Goal: Task Accomplishment & Management: Complete application form

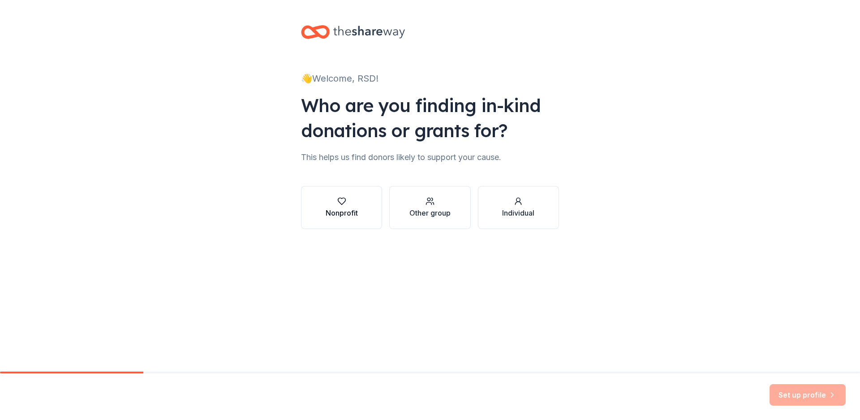
click at [342, 210] on div "Nonprofit" at bounding box center [342, 212] width 32 height 11
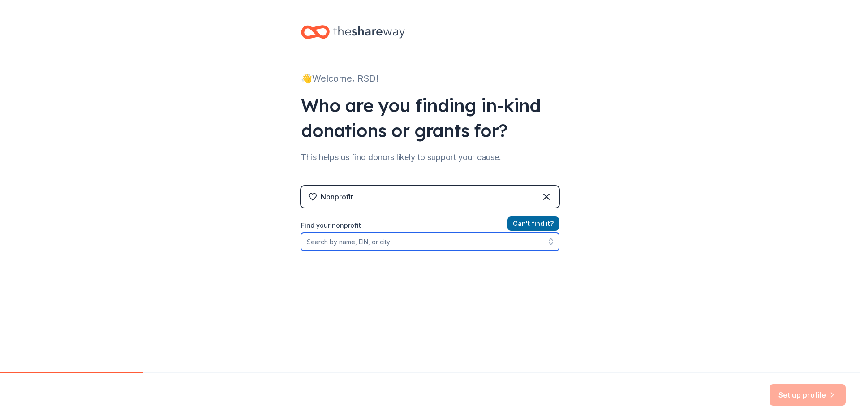
click at [361, 246] on input "Find your nonprofit" at bounding box center [430, 241] width 258 height 18
type input "Rochester School for the Deaf"
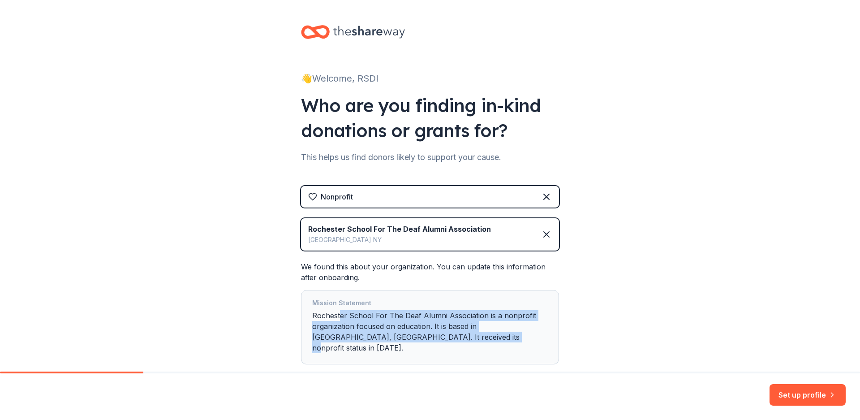
drag, startPoint x: 336, startPoint y: 316, endPoint x: 452, endPoint y: 358, distance: 123.4
click at [459, 360] on div "Nonprofit Rochester School For The Deaf Alumni Association Rochester NY We foun…" at bounding box center [430, 284] width 258 height 196
click at [415, 315] on div "Mission Statement Rochester School For The Deaf Alumni Association is a nonprof…" at bounding box center [430, 326] width 236 height 59
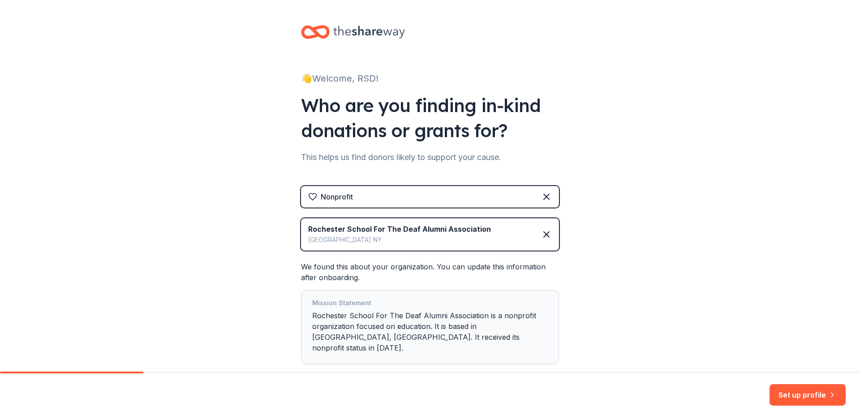
click at [447, 228] on div "Rochester School For The Deaf Alumni Association" at bounding box center [399, 228] width 183 height 11
click at [541, 232] on icon at bounding box center [546, 234] width 11 height 11
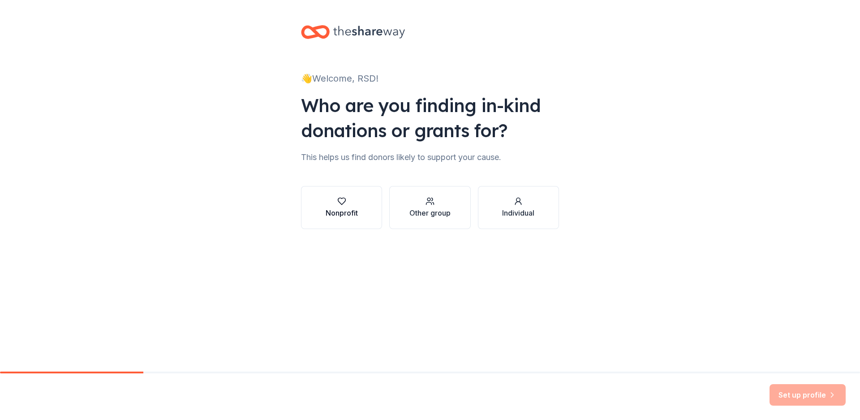
click at [352, 214] on div "Nonprofit" at bounding box center [342, 212] width 32 height 11
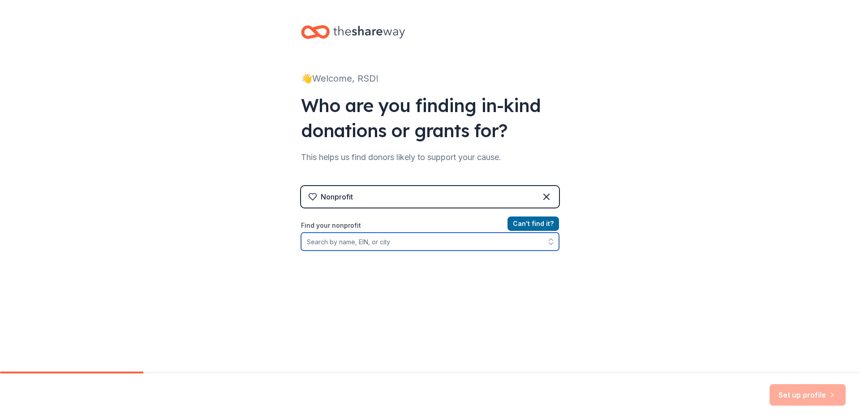
click at [446, 236] on input "Find your nonprofit" at bounding box center [430, 241] width 258 height 18
click at [477, 246] on input "Find your nonprofit" at bounding box center [430, 241] width 258 height 18
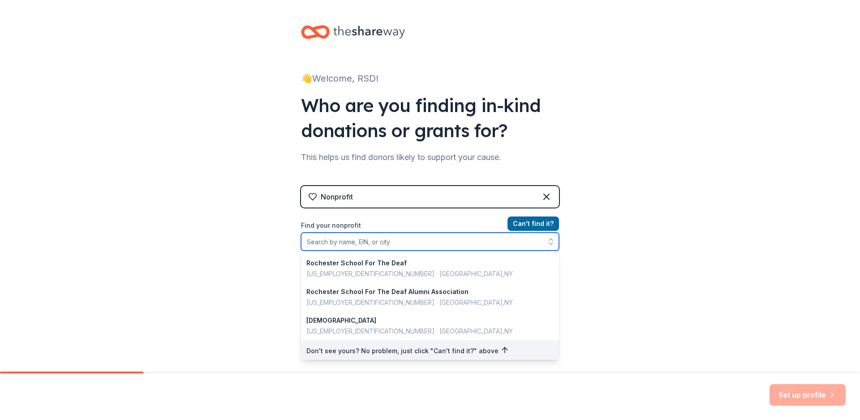
click at [547, 243] on icon "button" at bounding box center [550, 241] width 9 height 9
click at [389, 240] on input "Find your nonprofit" at bounding box center [430, 241] width 258 height 18
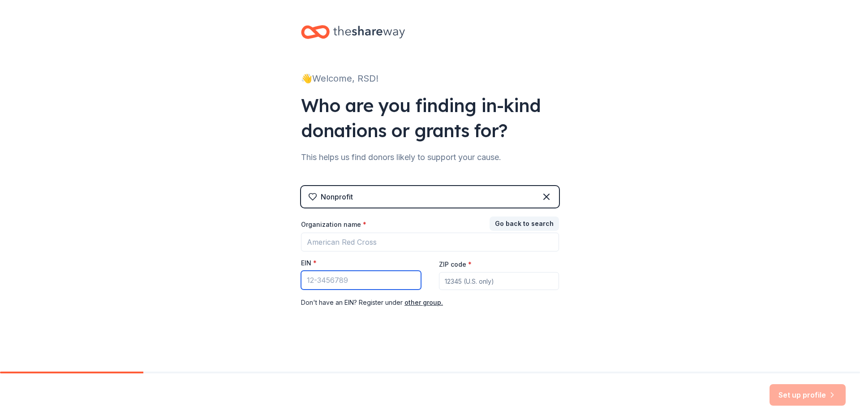
paste input "47-3001107"
type input "47-3001107"
click at [480, 284] on input "ZIP code *" at bounding box center [499, 281] width 120 height 18
type input "14621"
click at [521, 369] on div "👋 Welcome, RSD! Who are you finding in-kind donations or grants for? This helps…" at bounding box center [430, 185] width 860 height 371
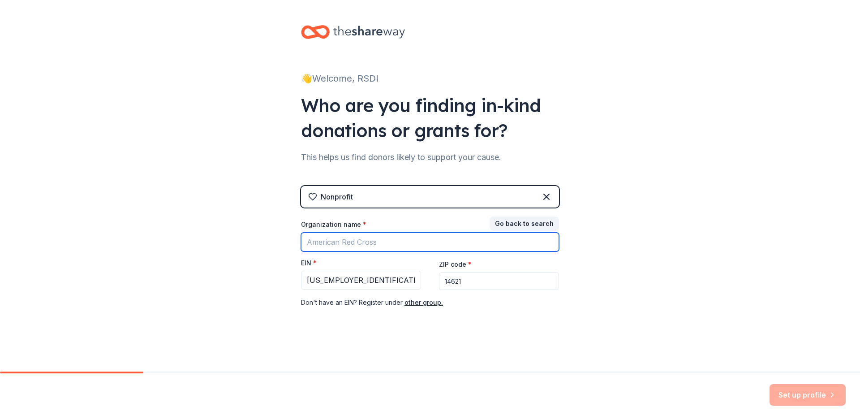
click at [382, 242] on input "Organization name *" at bounding box center [430, 241] width 258 height 19
click at [407, 240] on input "Rochester School for the Deaf Booster Club" at bounding box center [430, 241] width 258 height 19
type input "Rochester School for the Deaf Athletic Booster Club"
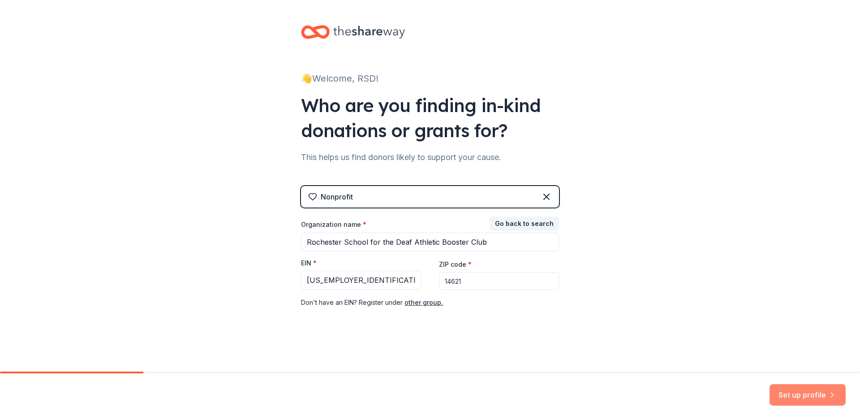
click at [821, 397] on button "Set up profile" at bounding box center [807, 394] width 76 height 21
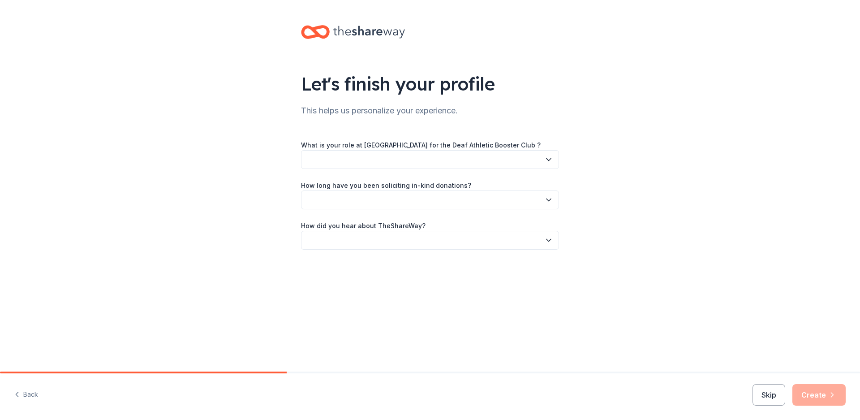
click at [436, 169] on div "What is your role at Rochester School for the Deaf Athletic Booster Club ? How …" at bounding box center [430, 194] width 258 height 110
click at [437, 154] on button "button" at bounding box center [430, 159] width 258 height 19
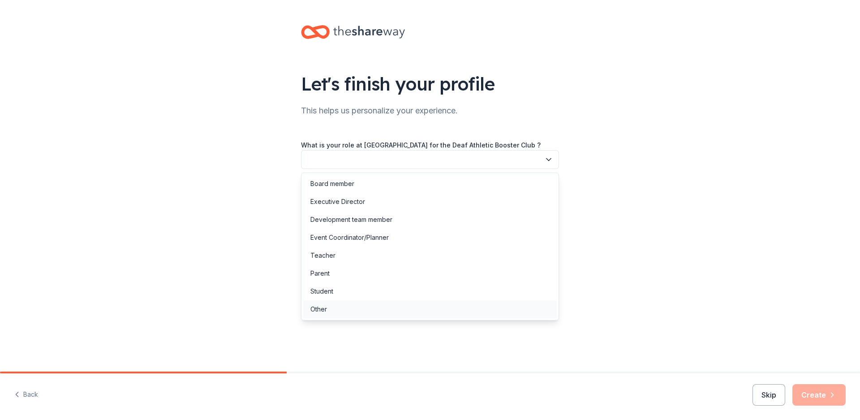
click at [334, 311] on div "Other" at bounding box center [429, 309] width 253 height 18
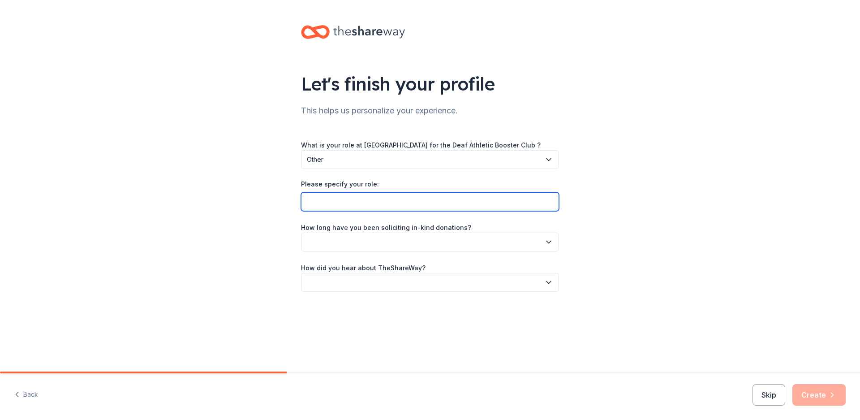
click at [345, 203] on input "Please specify your role:" at bounding box center [430, 201] width 258 height 19
type input "President"
click at [446, 241] on button "button" at bounding box center [430, 241] width 258 height 19
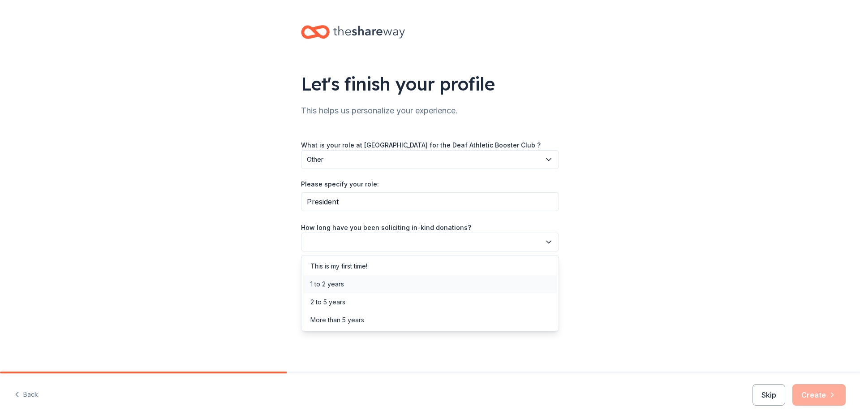
click at [337, 287] on div "1 to 2 years" at bounding box center [327, 284] width 34 height 11
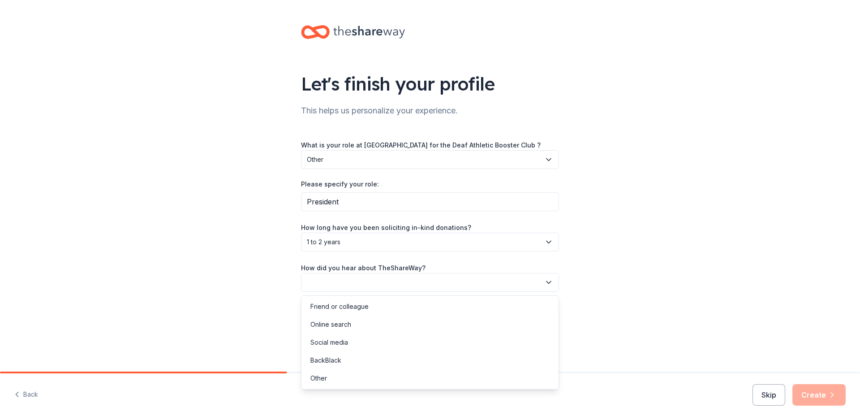
click at [349, 281] on button "button" at bounding box center [430, 282] width 258 height 19
click at [332, 304] on div "Friend or colleague" at bounding box center [339, 306] width 58 height 11
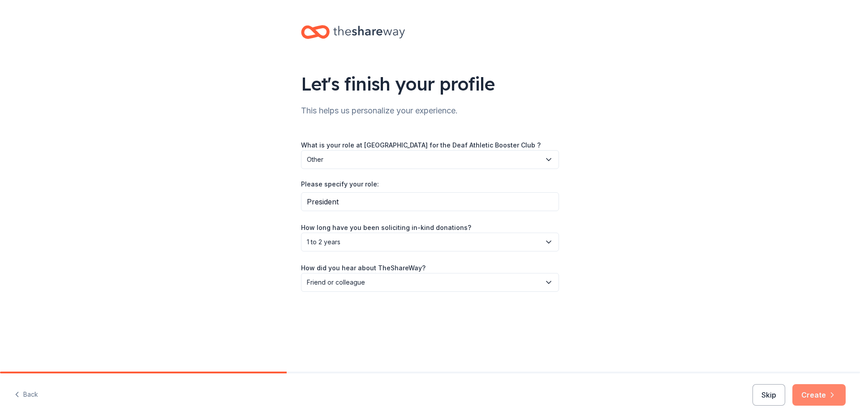
click at [816, 392] on button "Create" at bounding box center [818, 394] width 53 height 21
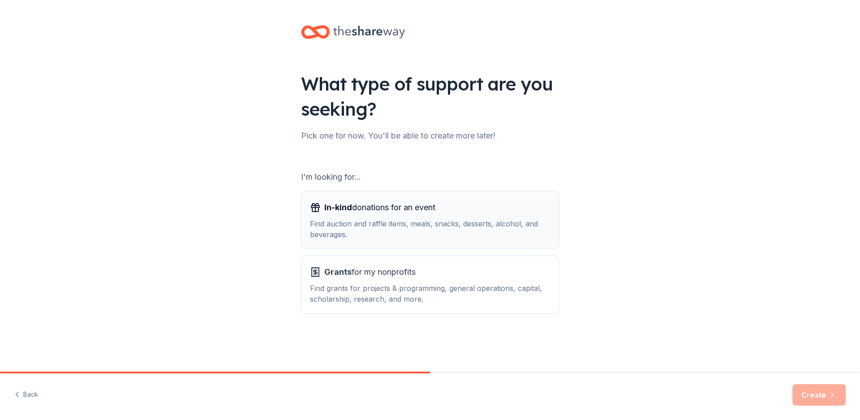
click at [394, 229] on div "Find auction and raffle items, meals, snacks, desserts, alcohol, and beverages." at bounding box center [430, 228] width 240 height 21
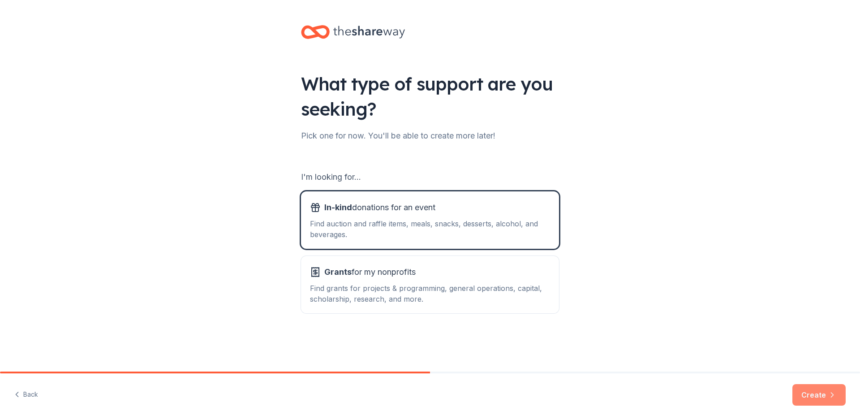
click at [814, 392] on button "Create" at bounding box center [818, 394] width 53 height 21
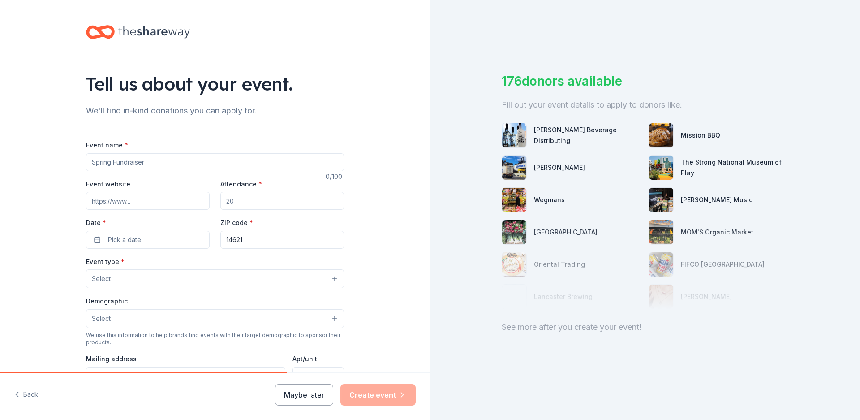
click at [197, 163] on input "Event name *" at bounding box center [215, 162] width 258 height 18
type input "Homecoming"
click at [244, 200] on input "Attendance *" at bounding box center [282, 201] width 124 height 18
type input "7"
type input "1"
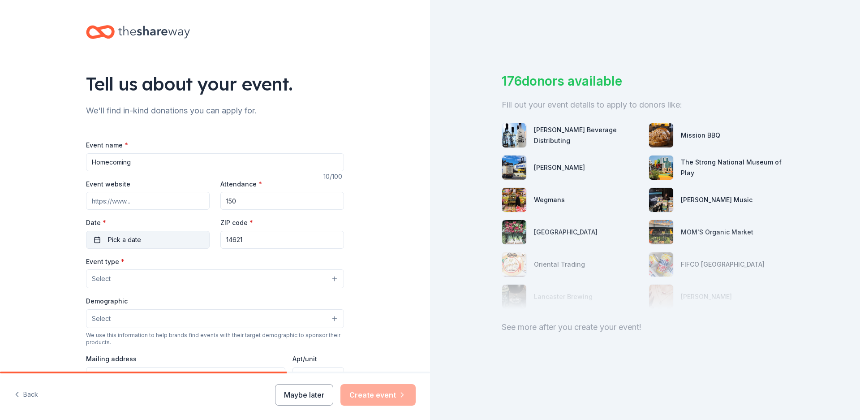
type input "150"
click at [129, 244] on span "Pick a date" at bounding box center [124, 239] width 33 height 11
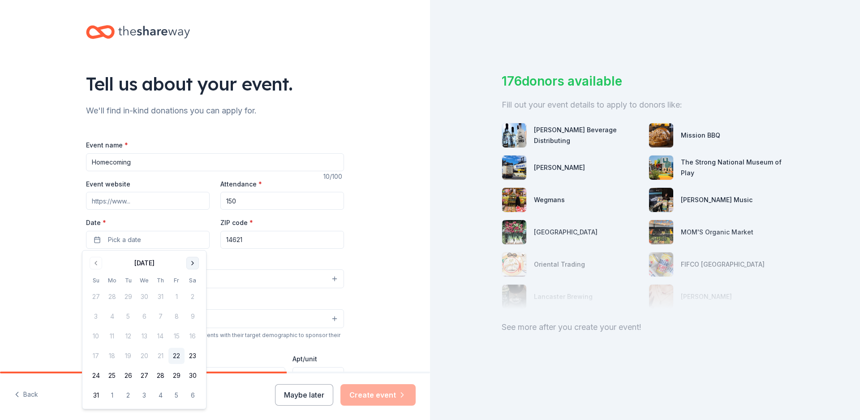
click at [195, 264] on button "Go to next month" at bounding box center [192, 263] width 13 height 13
click at [190, 359] on button "27" at bounding box center [193, 356] width 16 height 16
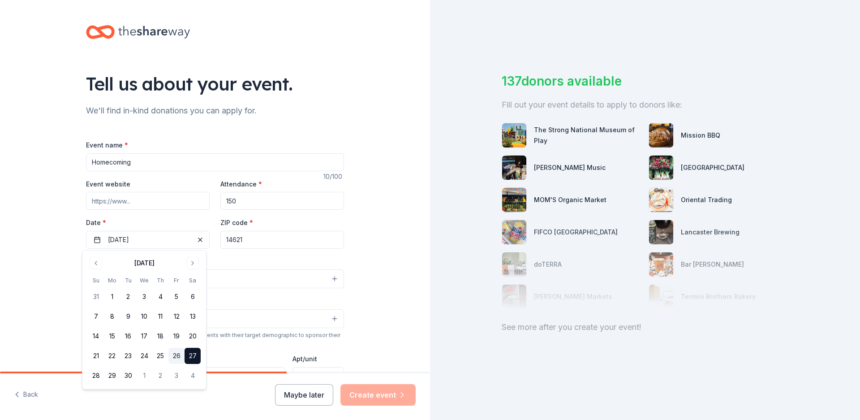
click at [177, 357] on button "26" at bounding box center [176, 356] width 16 height 16
click at [274, 261] on div "Event type * Select" at bounding box center [215, 272] width 258 height 33
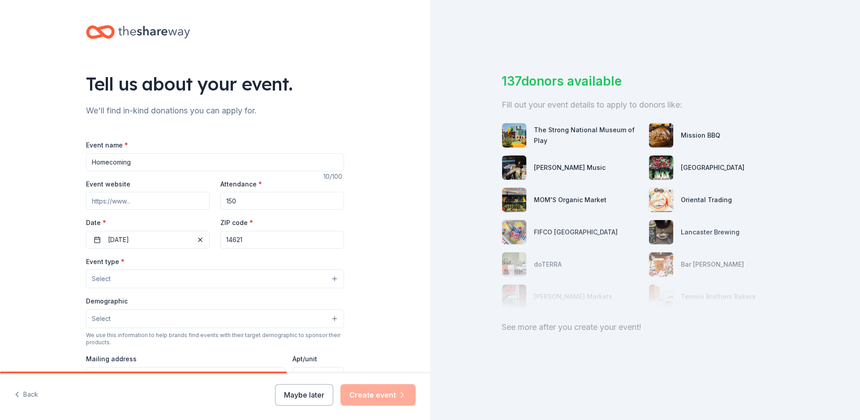
click at [151, 279] on button "Select" at bounding box center [215, 278] width 258 height 19
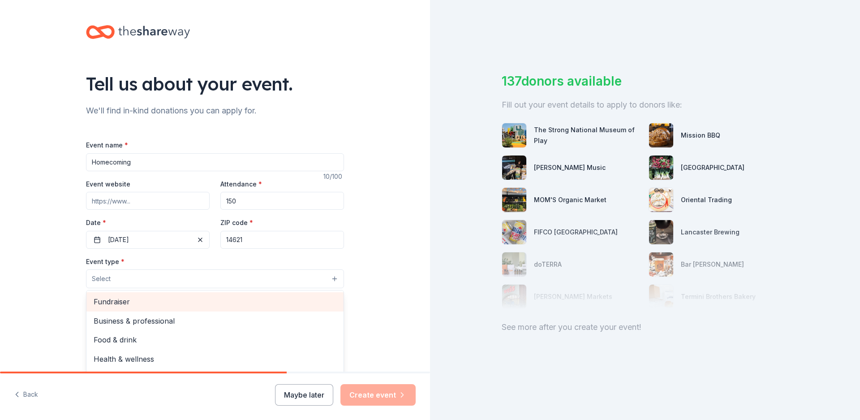
click at [144, 305] on span "Fundraiser" at bounding box center [215, 302] width 243 height 12
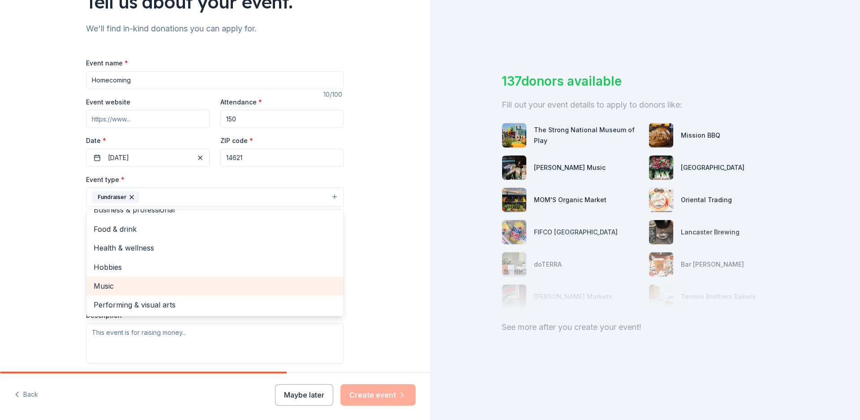
scroll to position [107, 0]
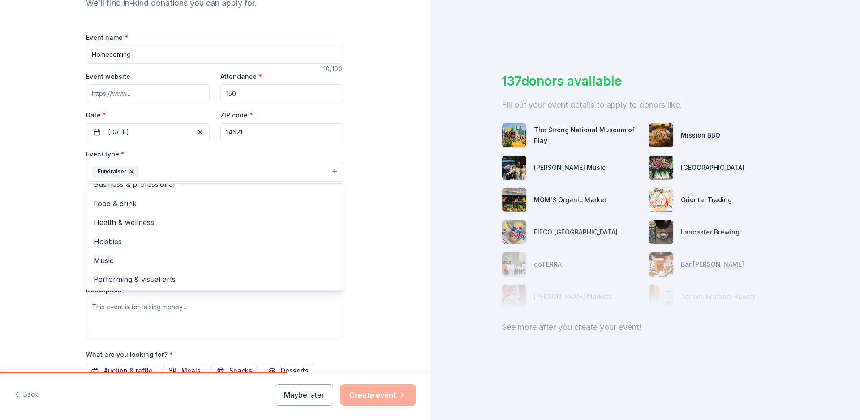
click at [382, 200] on div "Tell us about your event. We'll find in-kind donations you can apply for. Event…" at bounding box center [215, 191] width 430 height 597
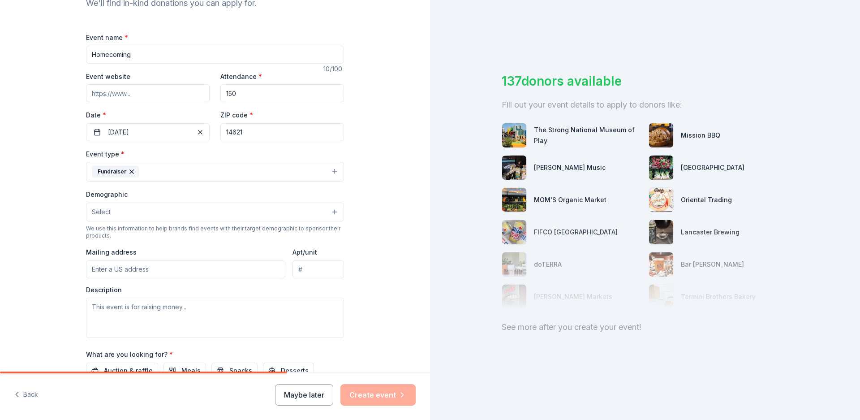
scroll to position [11, 0]
click at [158, 212] on button "Select" at bounding box center [215, 211] width 258 height 19
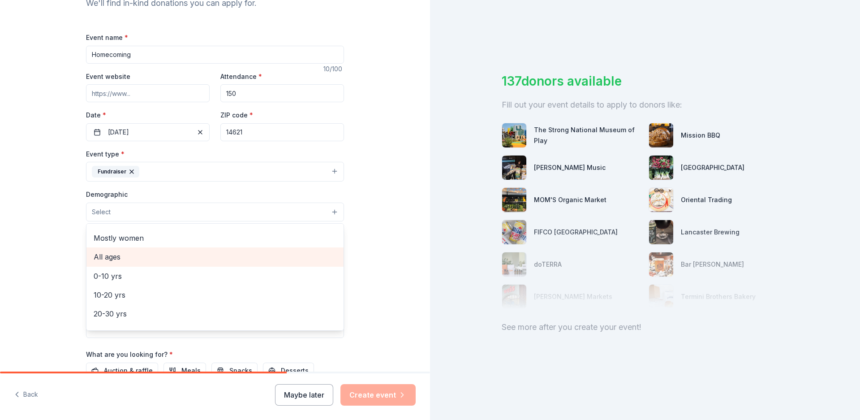
scroll to position [54, 0]
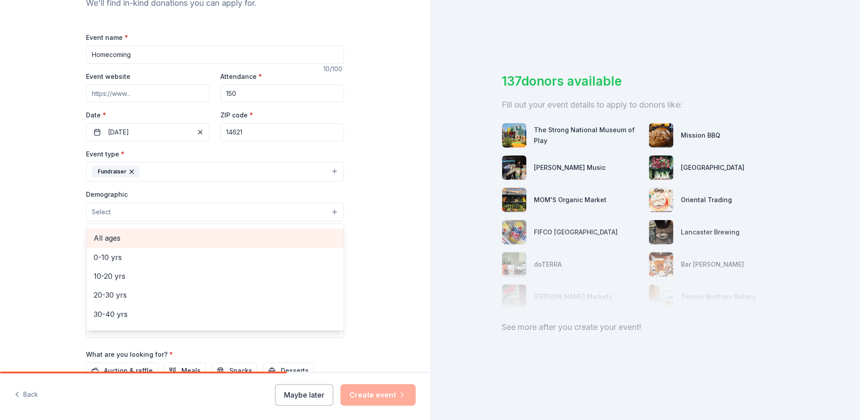
click at [116, 235] on span "All ages" at bounding box center [215, 238] width 243 height 12
click at [388, 222] on div "Tell us about your event. We'll find in-kind donations you can apply for. Event…" at bounding box center [215, 192] width 430 height 598
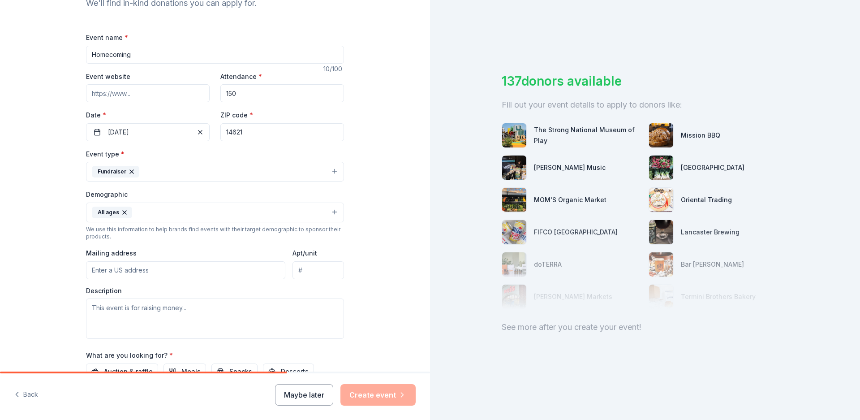
click at [194, 269] on input "Mailing address" at bounding box center [185, 270] width 199 height 18
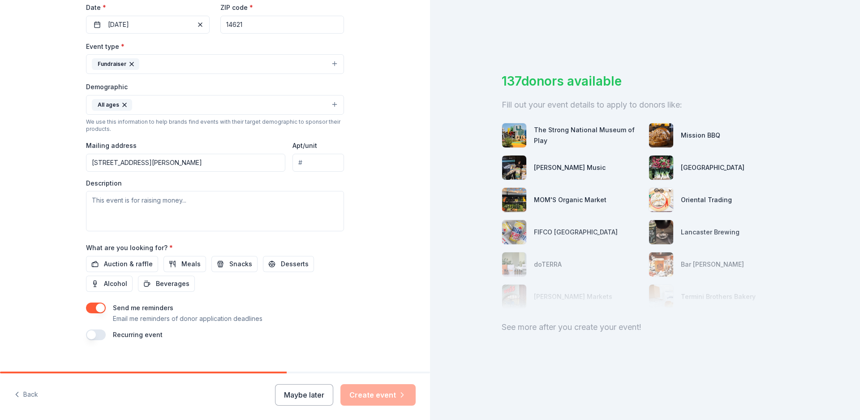
type input "1547 Saint Paul Street, Rochester, NY, 14621"
click at [172, 197] on textarea at bounding box center [215, 211] width 258 height 40
paste textarea "We are requesting donations such as gift cards, merchandise, tickets, or items …"
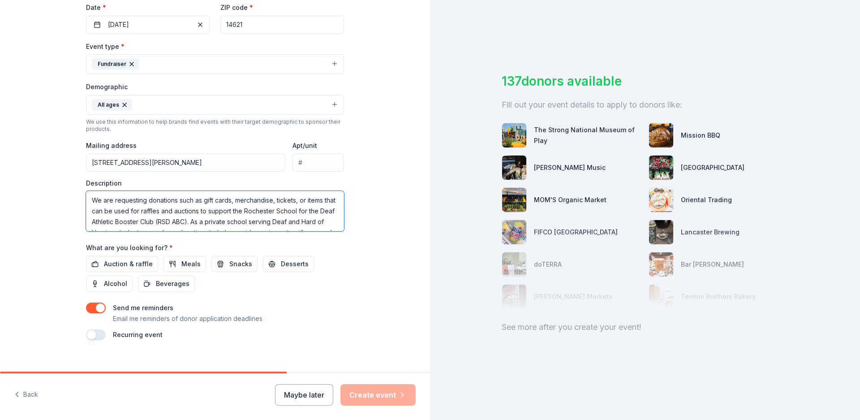
scroll to position [27, 0]
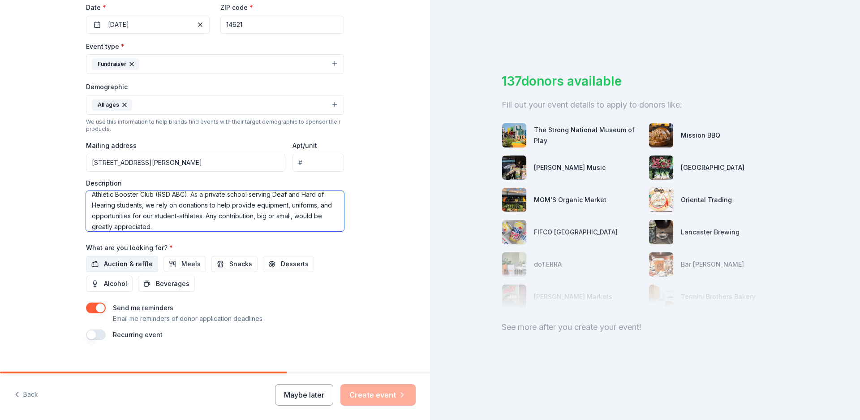
type textarea "We are requesting donations such as gift cards, merchandise, tickets, or items …"
click at [122, 266] on span "Auction & raffle" at bounding box center [128, 263] width 49 height 11
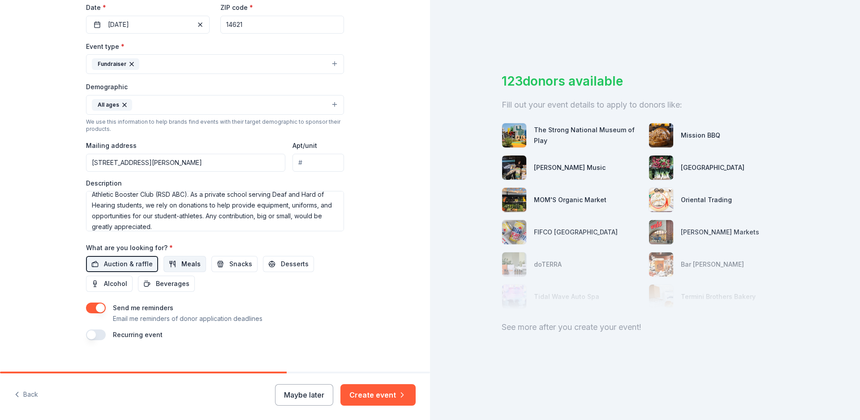
click at [181, 266] on span "Meals" at bounding box center [190, 263] width 19 height 11
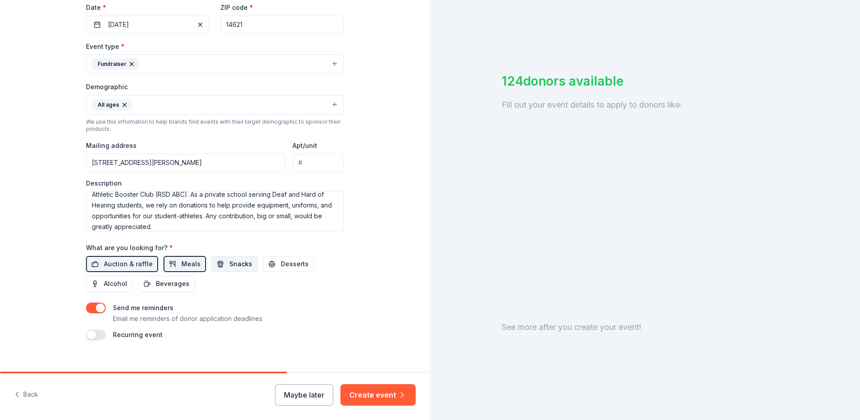
click at [229, 261] on span "Snacks" at bounding box center [240, 263] width 23 height 11
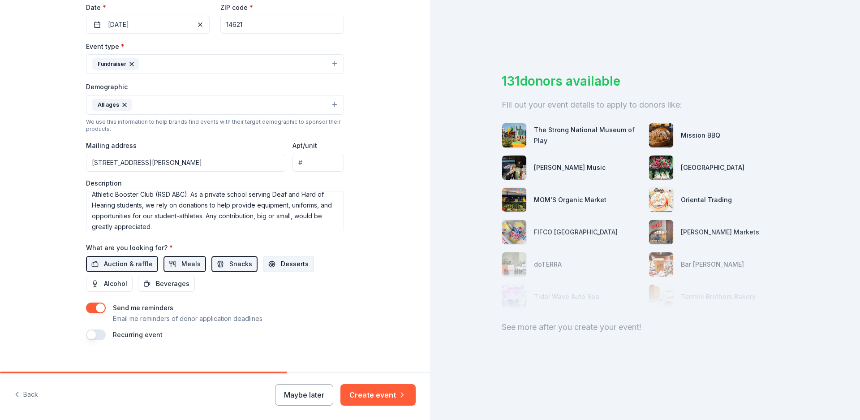
click at [284, 259] on span "Desserts" at bounding box center [295, 263] width 28 height 11
click at [98, 308] on button "button" at bounding box center [96, 307] width 20 height 11
click at [384, 390] on button "Create event" at bounding box center [377, 394] width 75 height 21
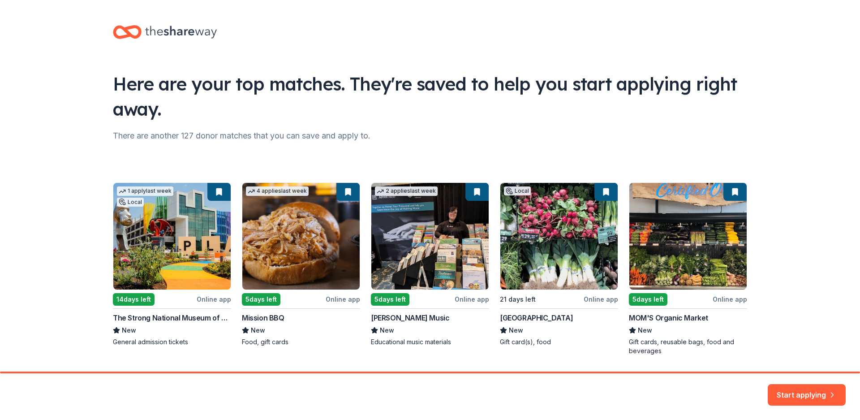
click at [292, 251] on div "1 apply last week Local 14 days left Online app The Strong National Museum of P…" at bounding box center [430, 268] width 634 height 173
click at [800, 389] on button "Start applying" at bounding box center [807, 391] width 78 height 21
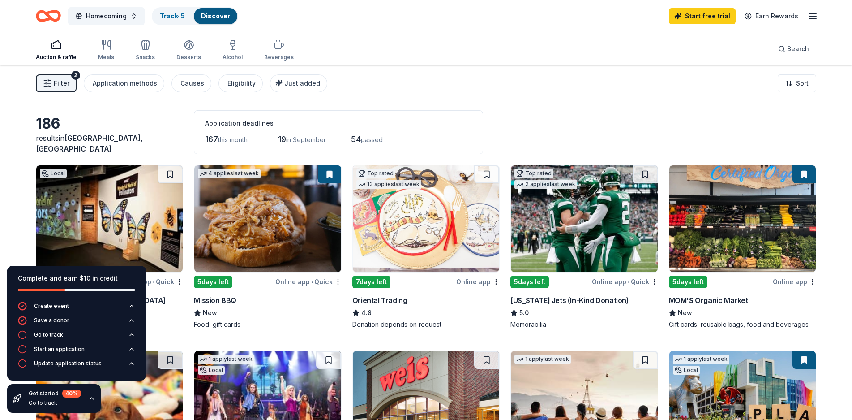
click at [63, 82] on span "Filter" at bounding box center [62, 83] width 16 height 11
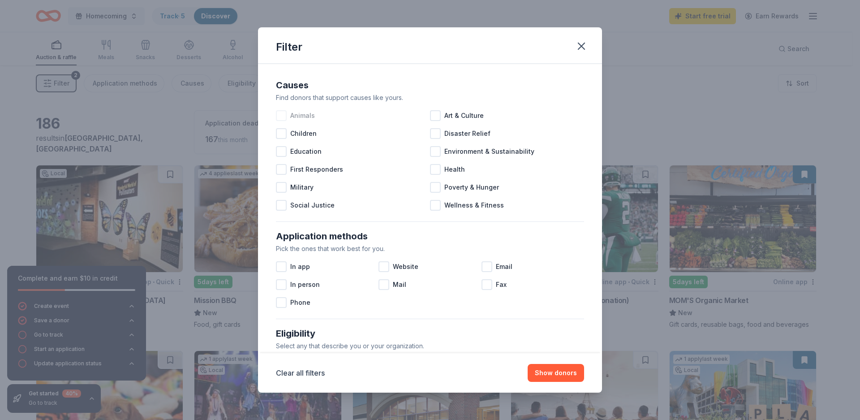
click at [284, 116] on div at bounding box center [281, 115] width 11 height 11
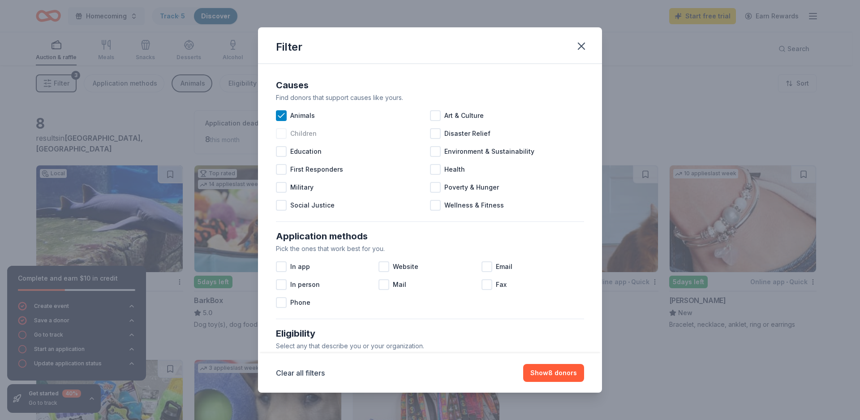
click at [280, 133] on div at bounding box center [281, 133] width 11 height 11
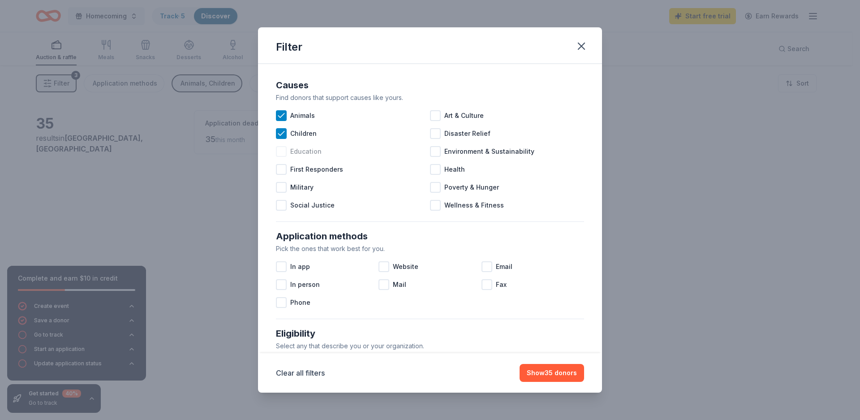
click at [279, 151] on div at bounding box center [281, 151] width 11 height 11
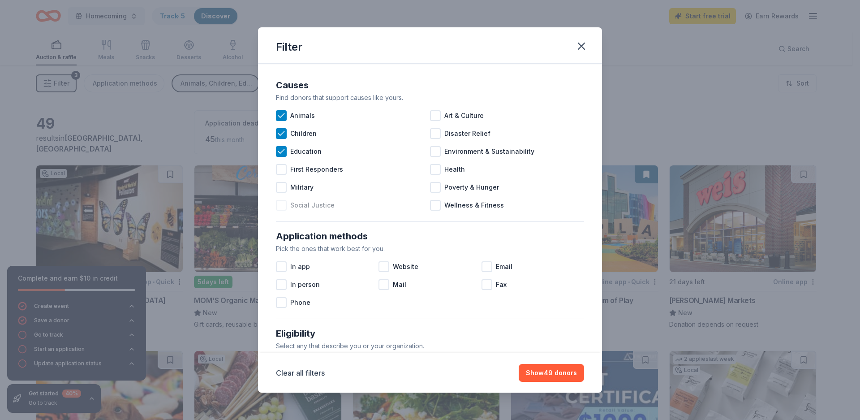
click at [279, 205] on div at bounding box center [281, 205] width 11 height 11
click at [432, 119] on div at bounding box center [435, 115] width 11 height 11
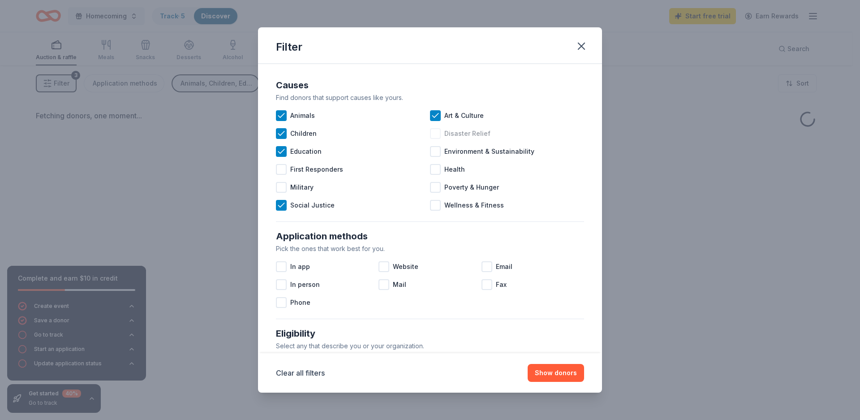
click at [434, 136] on div at bounding box center [435, 133] width 11 height 11
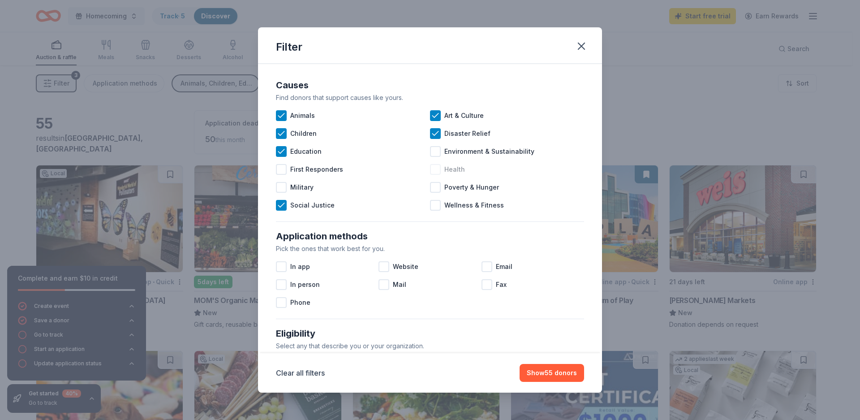
click at [432, 168] on div at bounding box center [435, 169] width 11 height 11
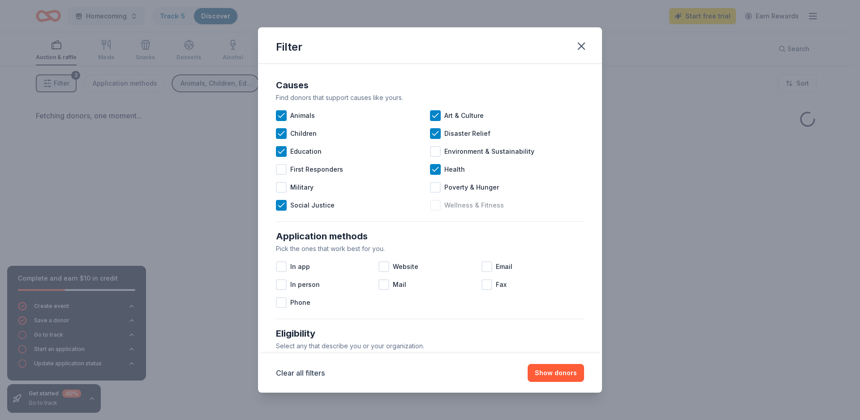
click at [438, 206] on div "Wellness & Fitness" at bounding box center [507, 205] width 154 height 18
click at [436, 184] on div at bounding box center [435, 187] width 11 height 11
drag, startPoint x: 434, startPoint y: 146, endPoint x: 402, endPoint y: 173, distance: 42.3
click at [434, 147] on div at bounding box center [435, 151] width 11 height 11
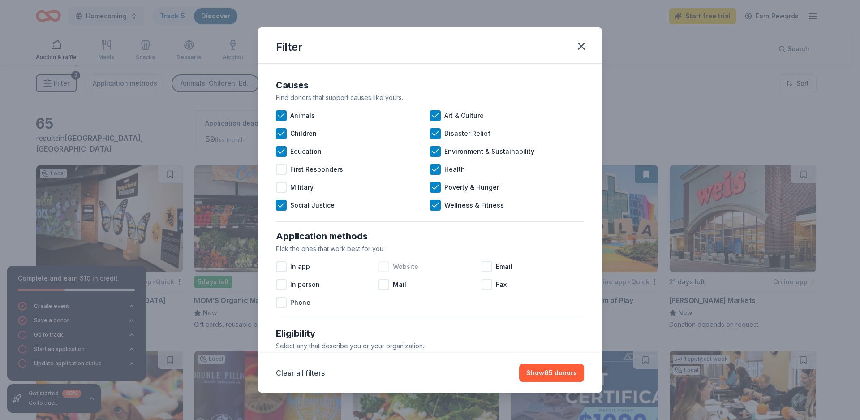
click at [381, 268] on div at bounding box center [383, 266] width 11 height 11
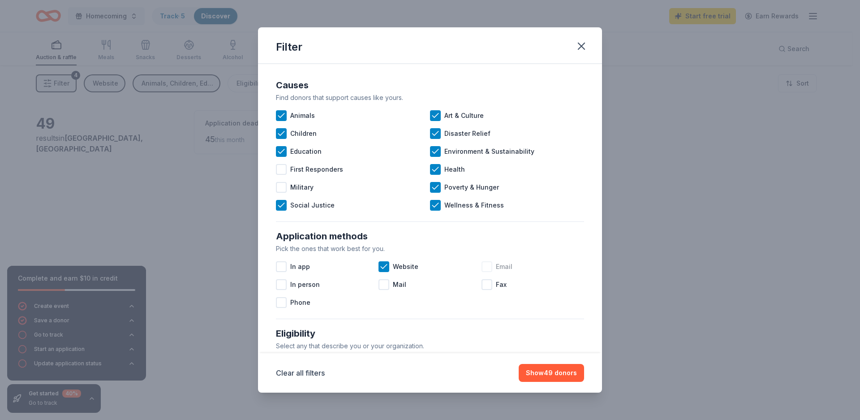
click at [485, 263] on div at bounding box center [486, 266] width 11 height 11
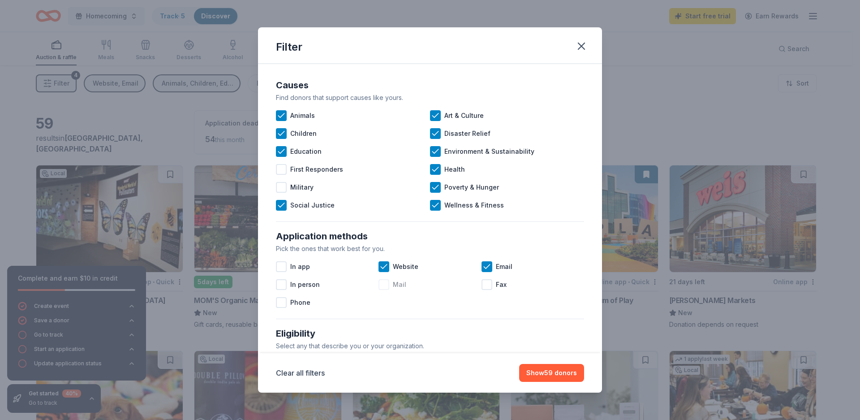
click at [382, 287] on div at bounding box center [383, 284] width 11 height 11
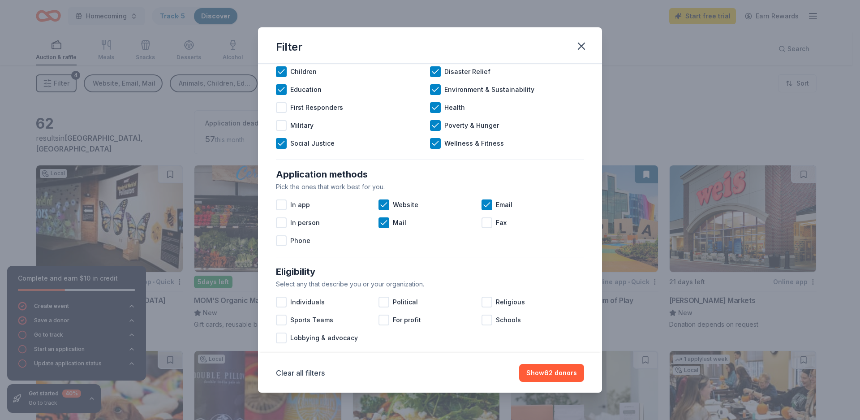
scroll to position [161, 0]
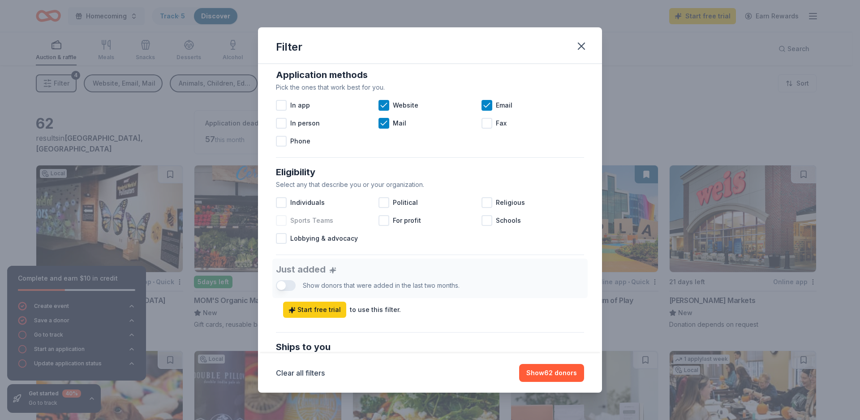
click at [281, 220] on div at bounding box center [281, 220] width 11 height 11
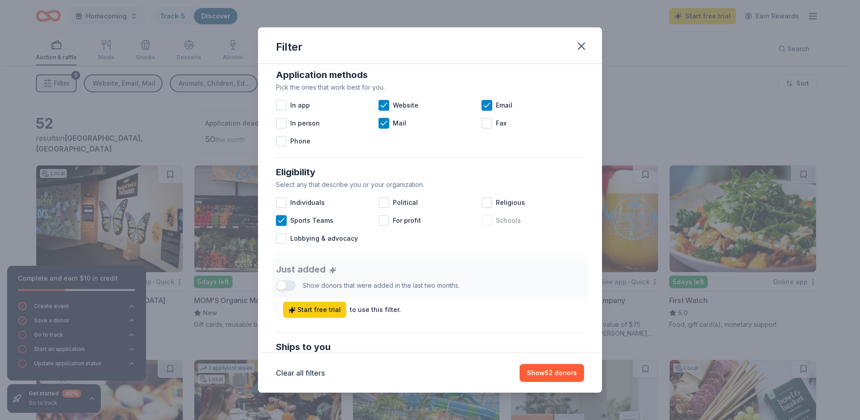
click at [483, 224] on div at bounding box center [486, 220] width 11 height 11
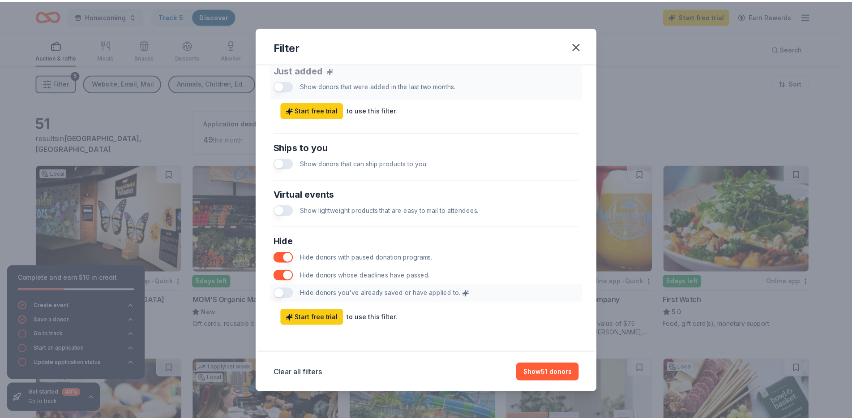
scroll to position [362, 0]
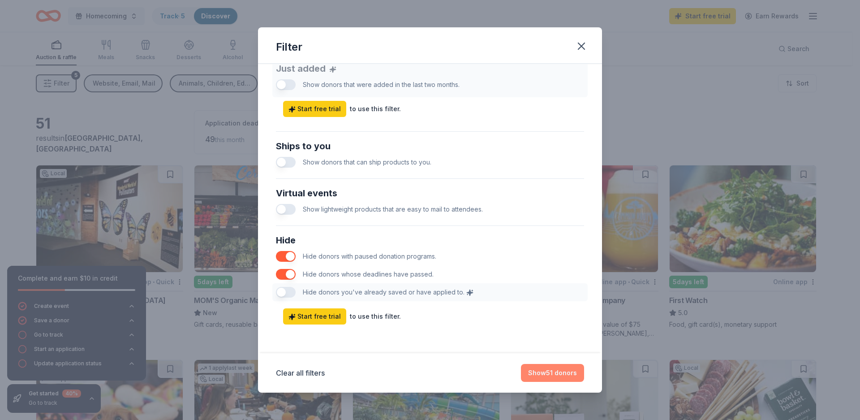
click at [559, 375] on button "Show 51 donors" at bounding box center [552, 373] width 63 height 18
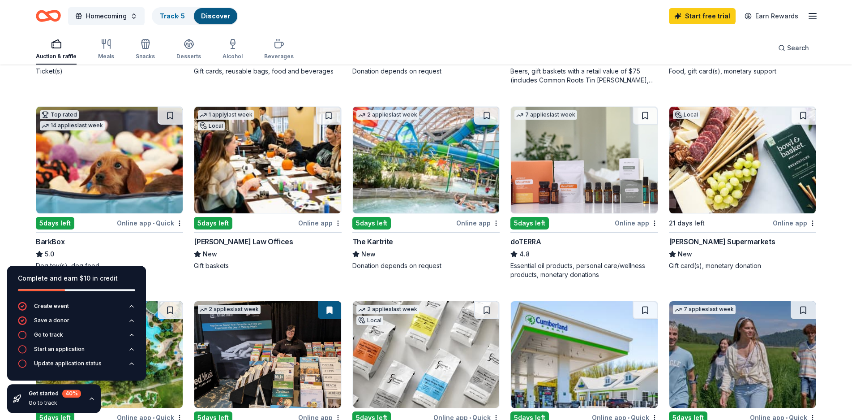
scroll to position [274, 0]
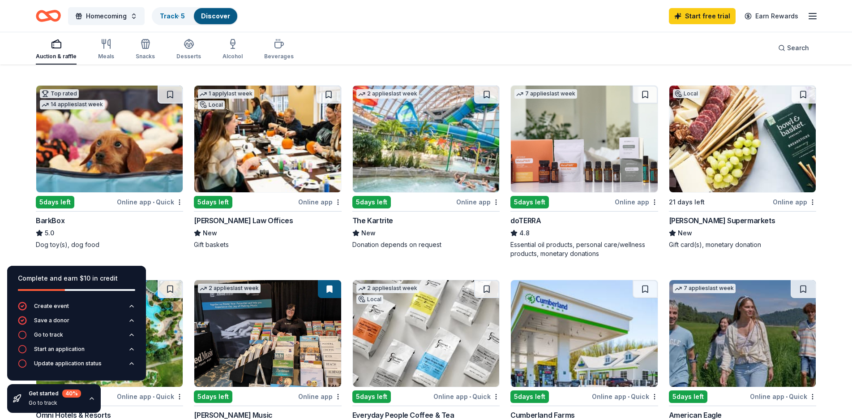
click at [440, 129] on img at bounding box center [426, 139] width 146 height 107
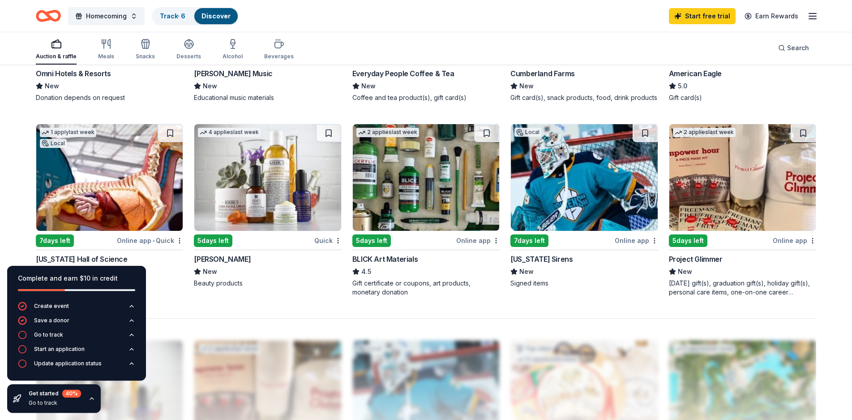
scroll to position [640, 0]
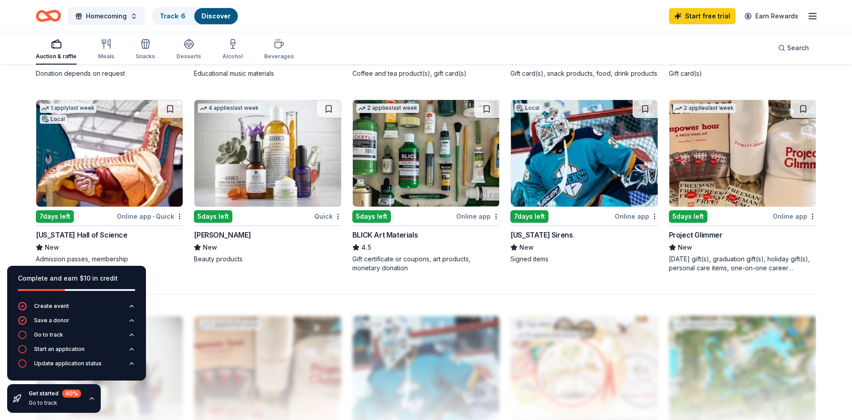
click at [93, 235] on div "New York Hall of Science" at bounding box center [82, 234] width 92 height 11
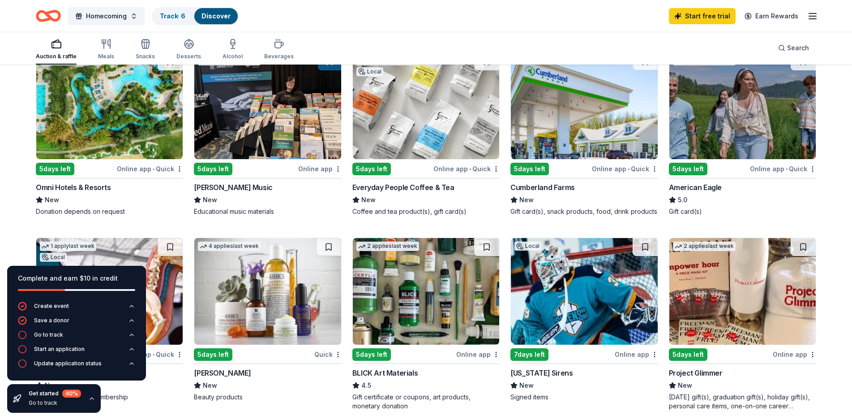
scroll to position [503, 0]
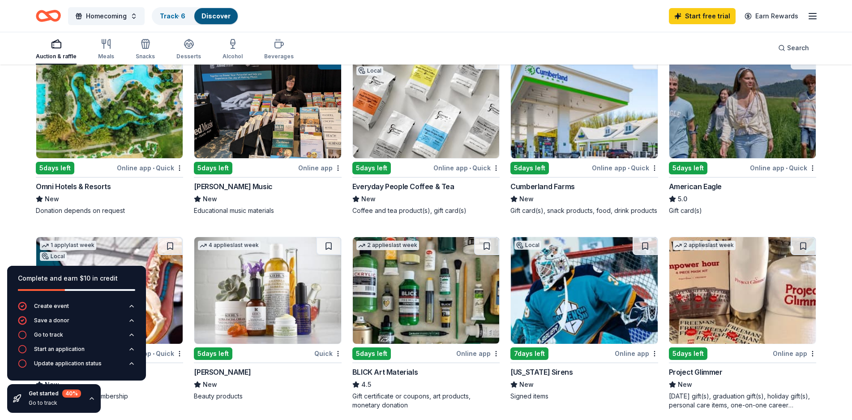
click at [90, 186] on div "Omni Hotels & Resorts" at bounding box center [73, 186] width 75 height 11
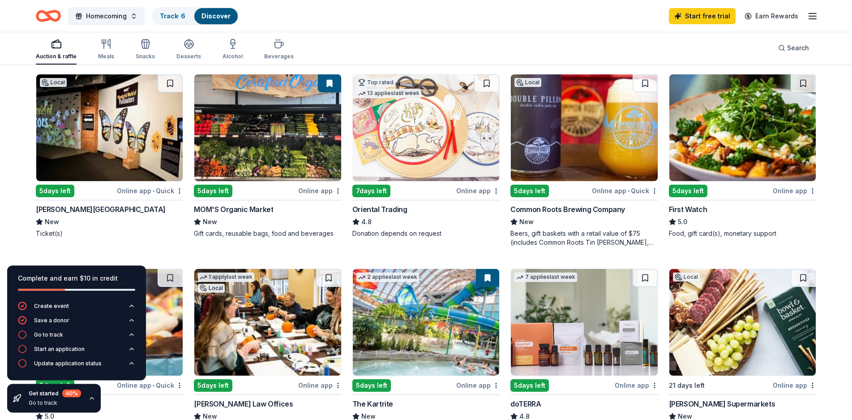
scroll to position [91, 0]
click at [136, 206] on div "Milton J. Rubenstein Museum of Science & Technology" at bounding box center [101, 208] width 130 height 11
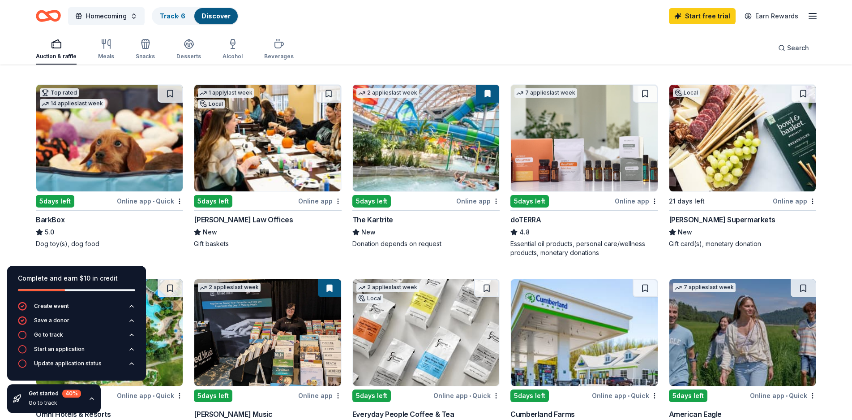
scroll to position [320, 0]
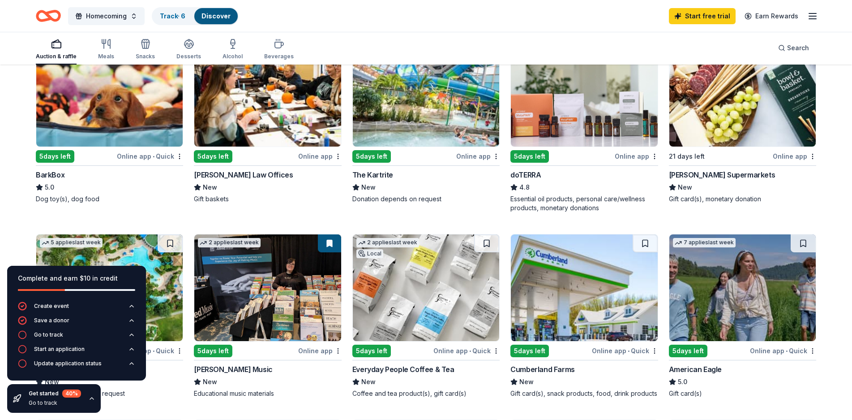
click at [707, 318] on img at bounding box center [743, 287] width 146 height 107
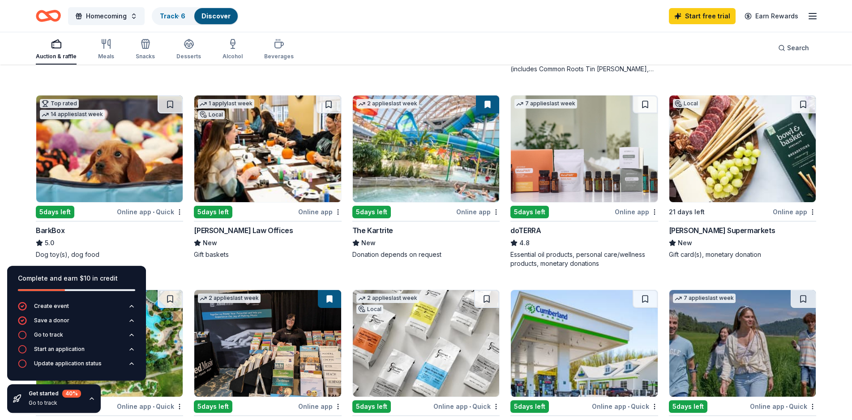
scroll to position [228, 0]
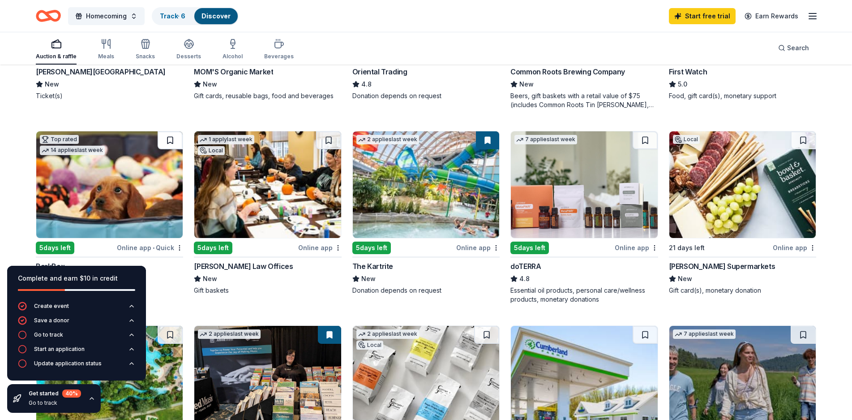
click at [168, 138] on button at bounding box center [170, 140] width 25 height 18
click at [171, 13] on link "Track · 7" at bounding box center [172, 16] width 25 height 8
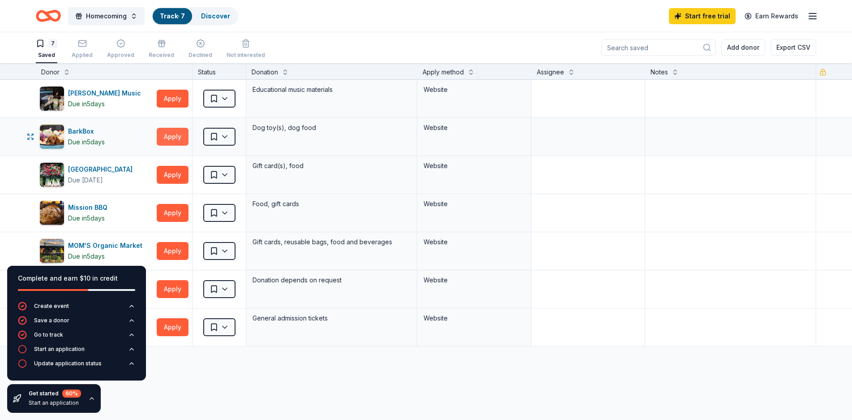
click at [168, 133] on button "Apply" at bounding box center [173, 137] width 32 height 18
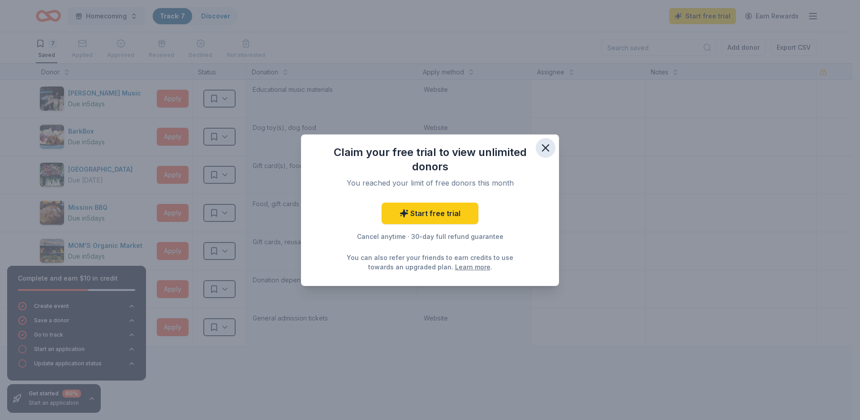
click at [544, 143] on icon "button" at bounding box center [545, 148] width 13 height 13
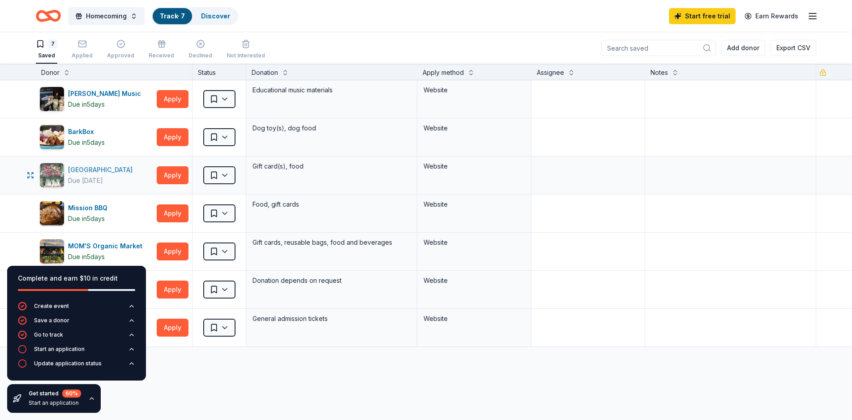
click at [111, 169] on div "Honeoye Falls Market Place" at bounding box center [102, 169] width 68 height 11
click at [89, 399] on icon "button" at bounding box center [91, 398] width 7 height 7
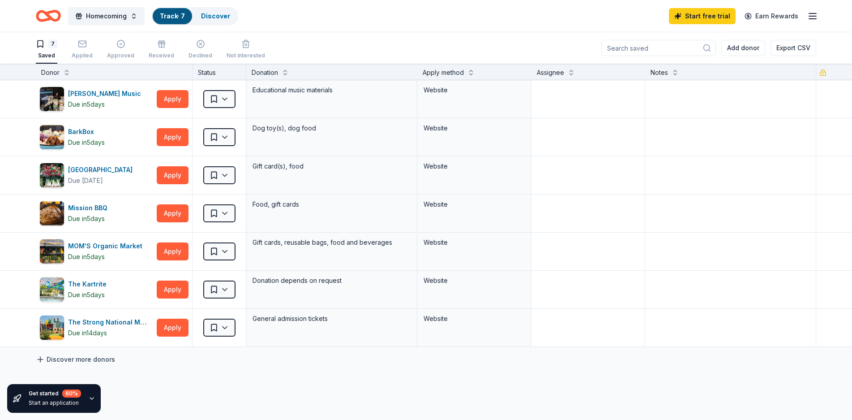
click at [79, 360] on link "Discover more donors" at bounding box center [75, 359] width 79 height 11
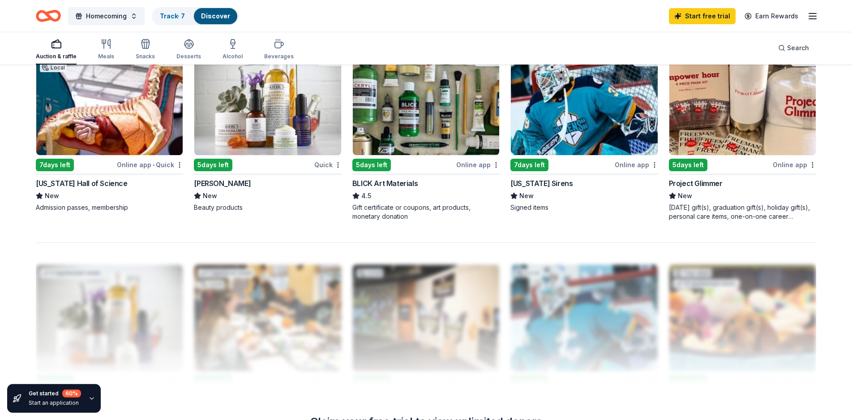
scroll to position [685, 0]
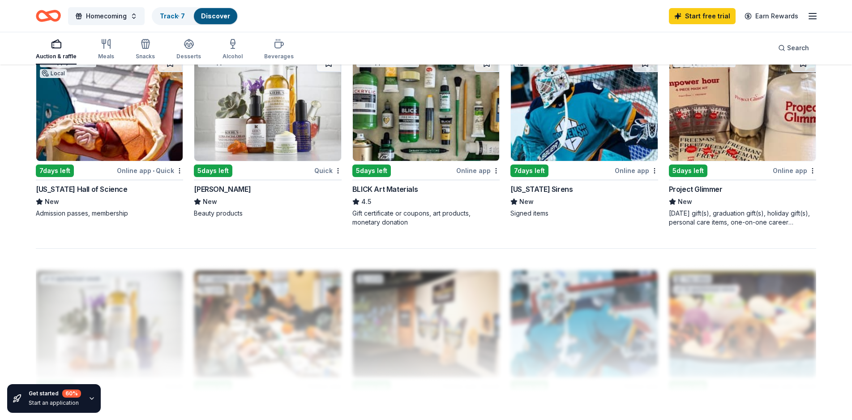
click at [97, 190] on div "New York Hall of Science" at bounding box center [82, 189] width 92 height 11
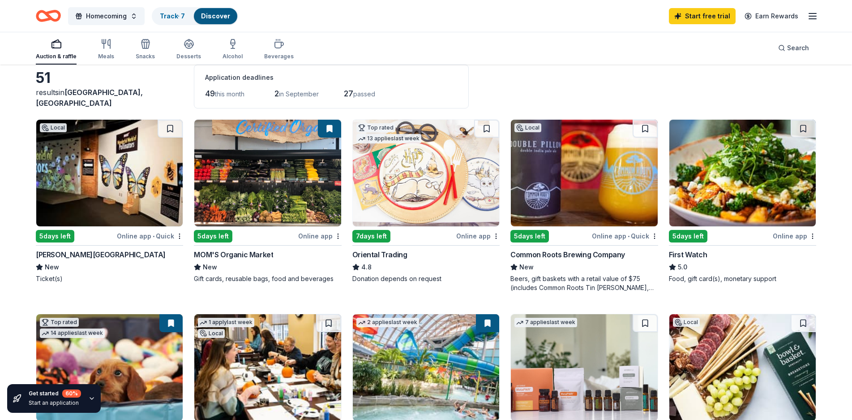
scroll to position [0, 0]
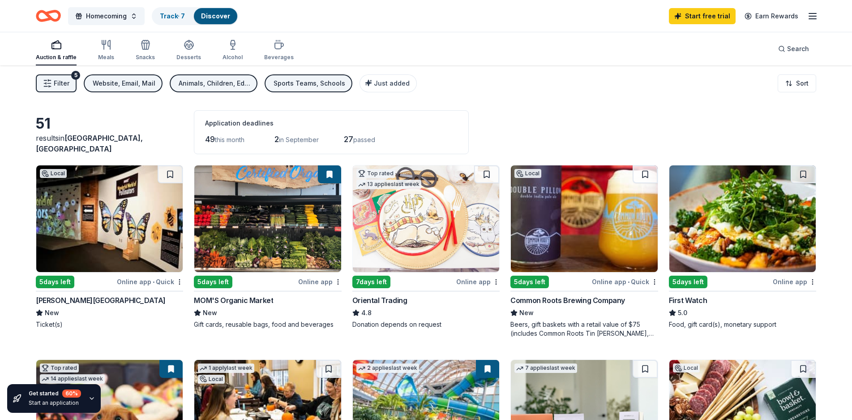
click at [244, 301] on div "MOM'S Organic Market" at bounding box center [233, 300] width 79 height 11
click at [694, 299] on div "First Watch" at bounding box center [688, 300] width 39 height 11
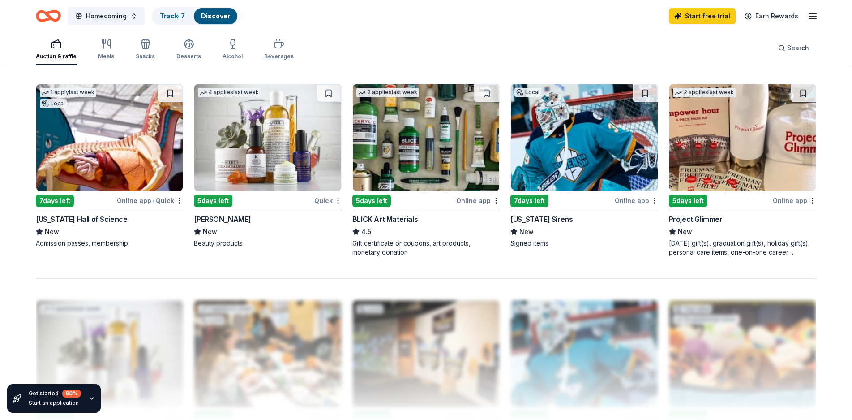
scroll to position [594, 0]
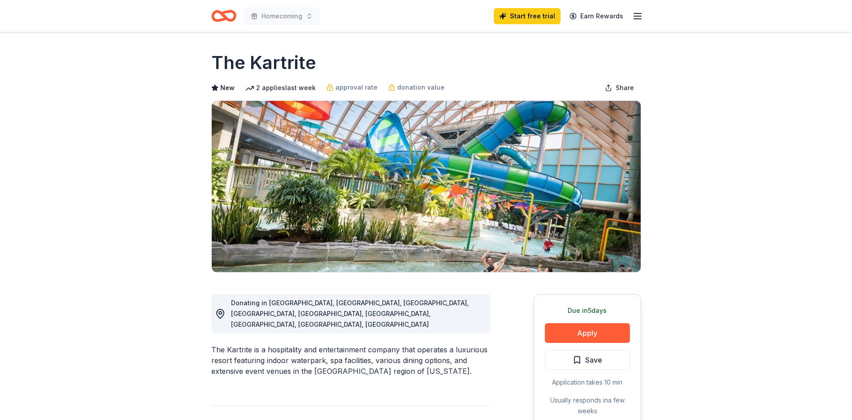
scroll to position [46, 0]
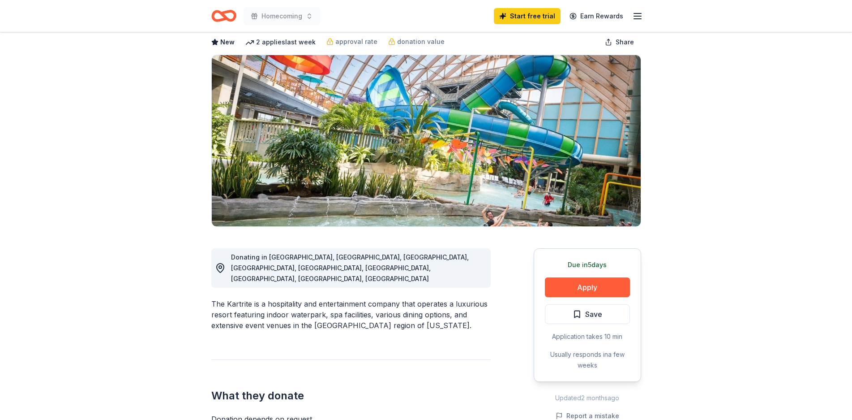
drag, startPoint x: 270, startPoint y: 286, endPoint x: 433, endPoint y: 282, distance: 163.1
click at [433, 298] on div "The Kartrite is a hospitality and entertainment company that operates a luxurio…" at bounding box center [350, 314] width 279 height 32
click at [286, 301] on div "The Kartrite is a hospitality and entertainment company that operates a luxurio…" at bounding box center [350, 314] width 279 height 32
drag, startPoint x: 271, startPoint y: 297, endPoint x: 425, endPoint y: 297, distance: 154.5
click at [425, 298] on div "The Kartrite is a hospitality and entertainment company that operates a luxurio…" at bounding box center [350, 314] width 279 height 32
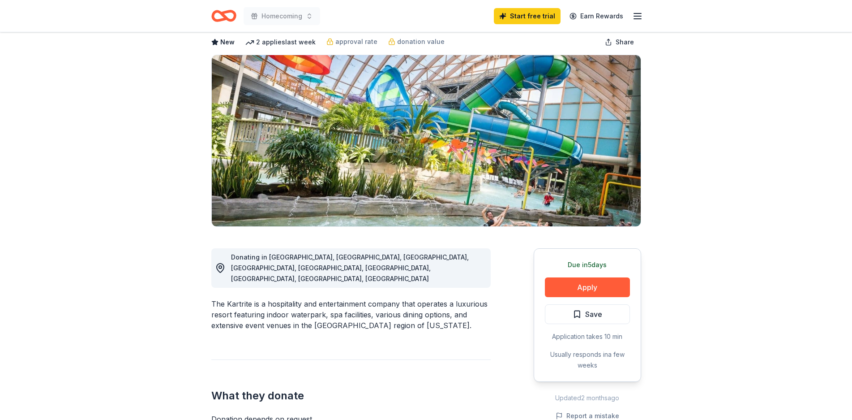
click at [396, 303] on div "The Kartrite is a hospitality and entertainment company that operates a luxurio…" at bounding box center [350, 314] width 279 height 32
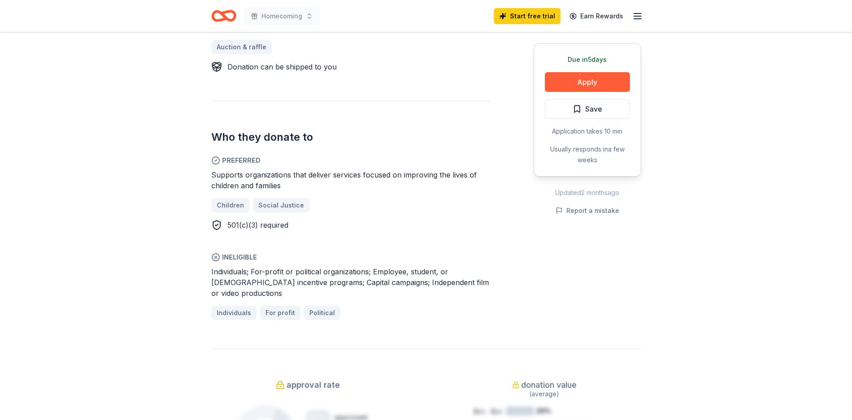
scroll to position [457, 0]
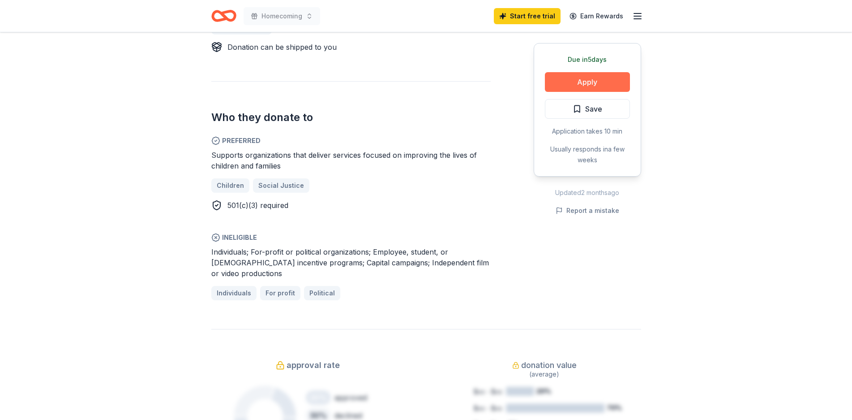
click at [600, 79] on button "Apply" at bounding box center [587, 82] width 85 height 20
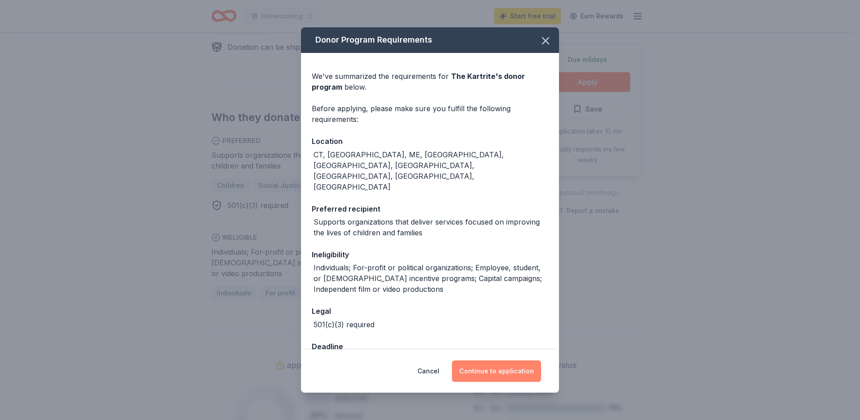
click at [497, 371] on button "Continue to application" at bounding box center [496, 370] width 89 height 21
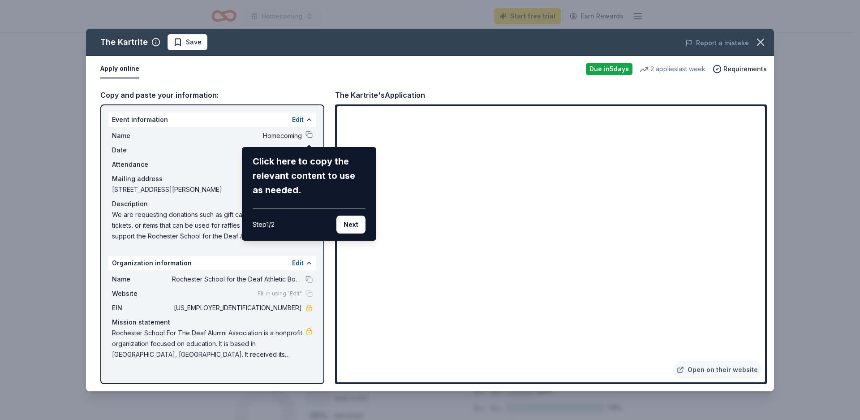
click at [306, 137] on div "The Kartrite Save Report a mistake Apply online Due in 5 days 2 applies last we…" at bounding box center [430, 210] width 688 height 362
click at [254, 134] on div "The Kartrite Save Report a mistake Apply online Due in 5 days 2 applies last we…" at bounding box center [430, 210] width 688 height 362
click at [357, 224] on button "Next" at bounding box center [350, 224] width 29 height 18
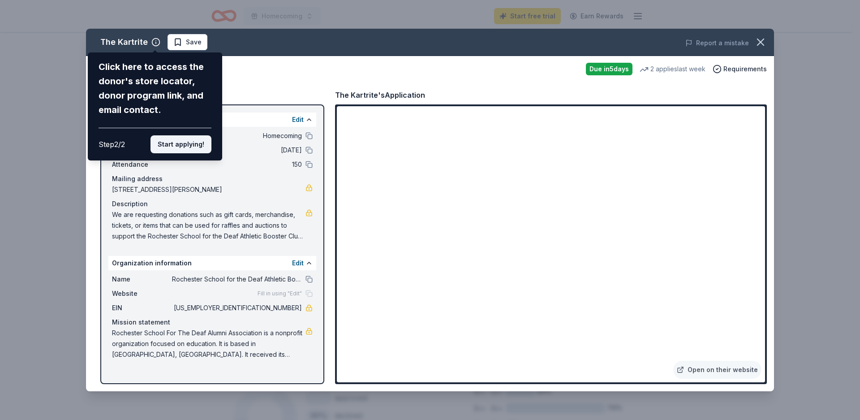
click at [182, 135] on button "Start applying!" at bounding box center [180, 144] width 61 height 18
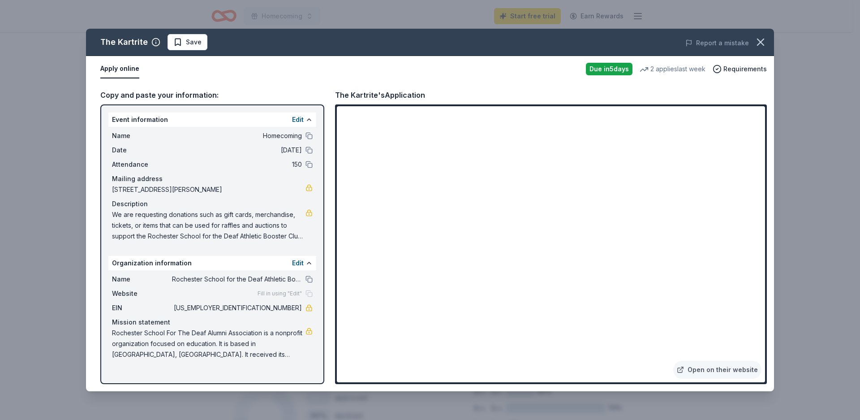
click at [130, 69] on button "Apply online" at bounding box center [119, 69] width 39 height 19
drag, startPoint x: 110, startPoint y: 111, endPoint x: 308, endPoint y: 355, distance: 314.3
click at [300, 396] on div "The Kartrite Save Report a mistake Apply online Due in 5 days 2 applies last we…" at bounding box center [430, 210] width 860 height 420
drag, startPoint x: 246, startPoint y: 352, endPoint x: 119, endPoint y: 232, distance: 175.2
click at [115, 239] on div "Event information Edit Name Homecoming Date 09/26/25 Attendance 150 Mailing add…" at bounding box center [212, 243] width 224 height 279
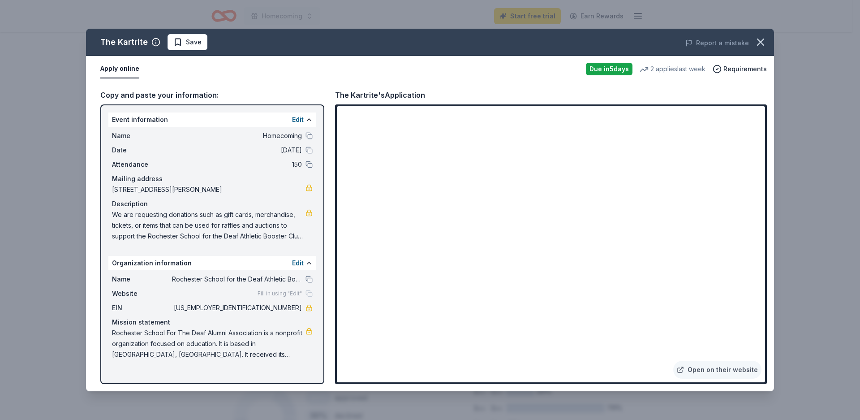
click at [140, 98] on div "Copy and paste your information:" at bounding box center [212, 95] width 224 height 12
click at [137, 95] on div "Copy and paste your information:" at bounding box center [212, 95] width 224 height 12
click at [177, 43] on span "Save" at bounding box center [187, 42] width 28 height 11
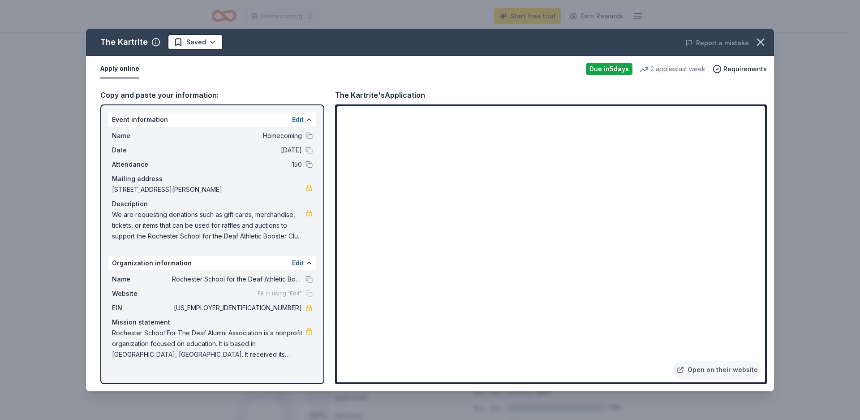
click at [126, 65] on button "Apply online" at bounding box center [119, 69] width 39 height 19
drag, startPoint x: 290, startPoint y: 235, endPoint x: 287, endPoint y: 223, distance: 12.5
click at [280, 233] on span "We are requesting donations such as gift cards, merchandise, tickets, or items …" at bounding box center [208, 225] width 193 height 32
click at [763, 39] on icon "button" at bounding box center [760, 42] width 13 height 13
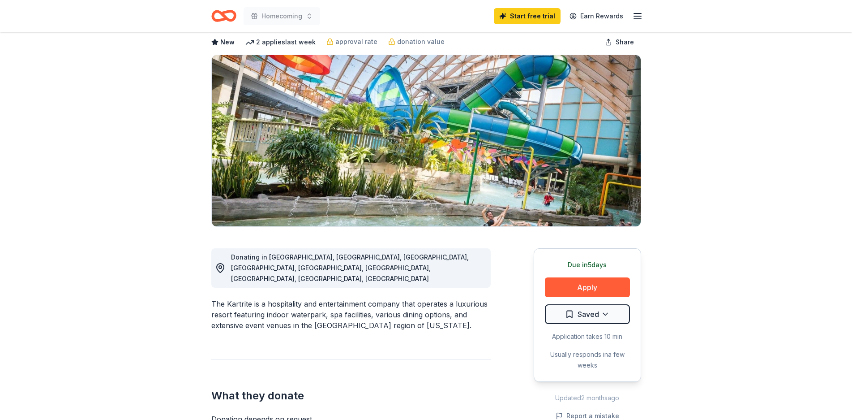
scroll to position [0, 0]
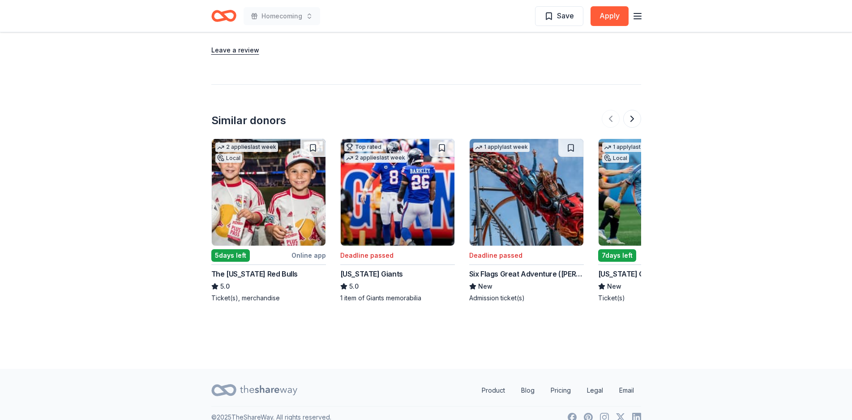
scroll to position [941, 0]
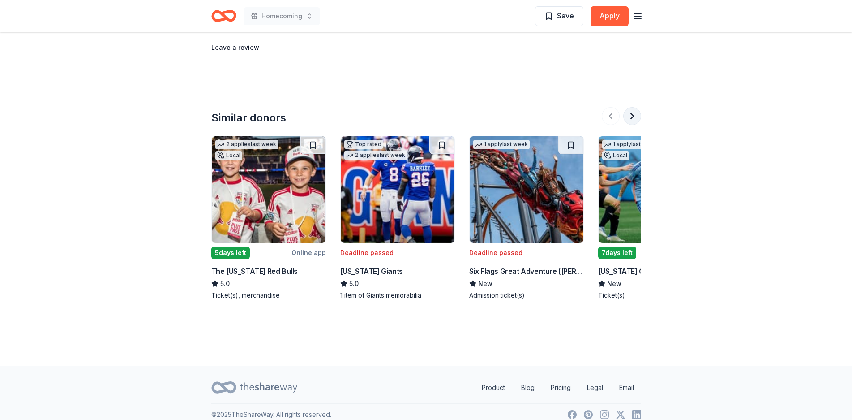
click at [632, 107] on button at bounding box center [632, 116] width 18 height 18
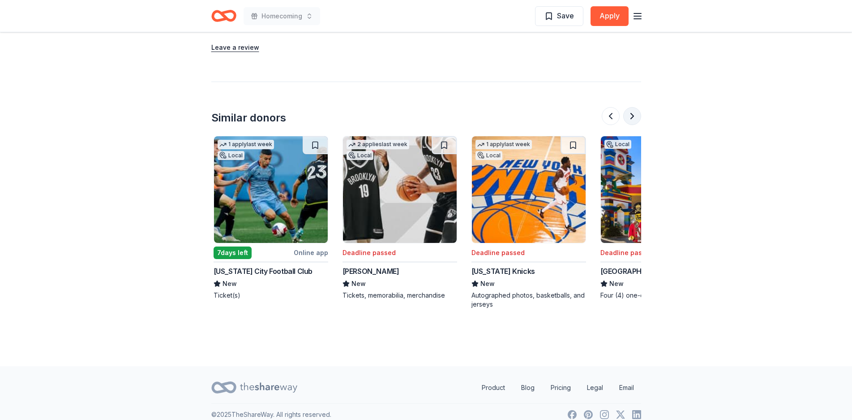
scroll to position [0, 387]
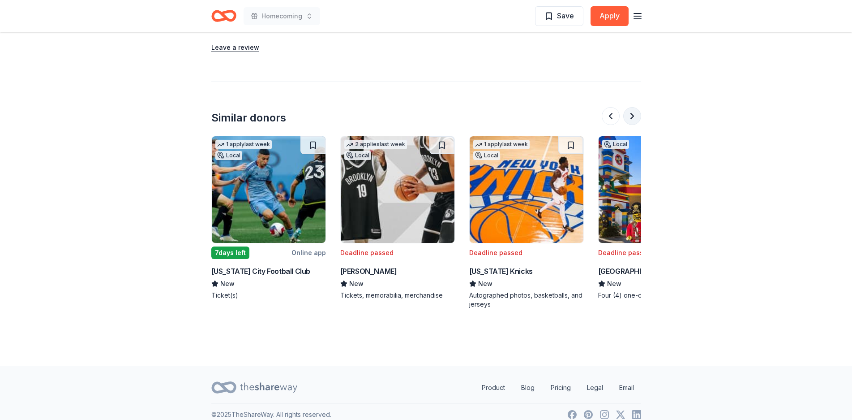
click at [633, 107] on button at bounding box center [632, 116] width 18 height 18
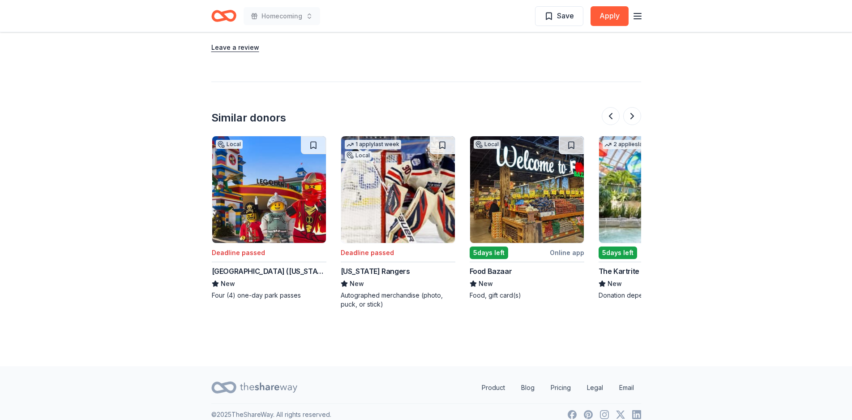
scroll to position [0, 774]
click at [484, 246] on div "5 days left" at bounding box center [488, 252] width 39 height 13
click at [633, 107] on button at bounding box center [632, 116] width 18 height 18
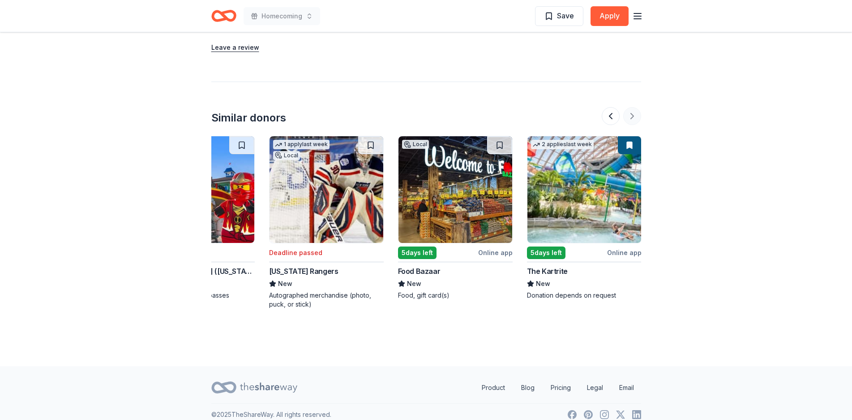
scroll to position [0, 846]
click at [636, 107] on div at bounding box center [621, 116] width 39 height 18
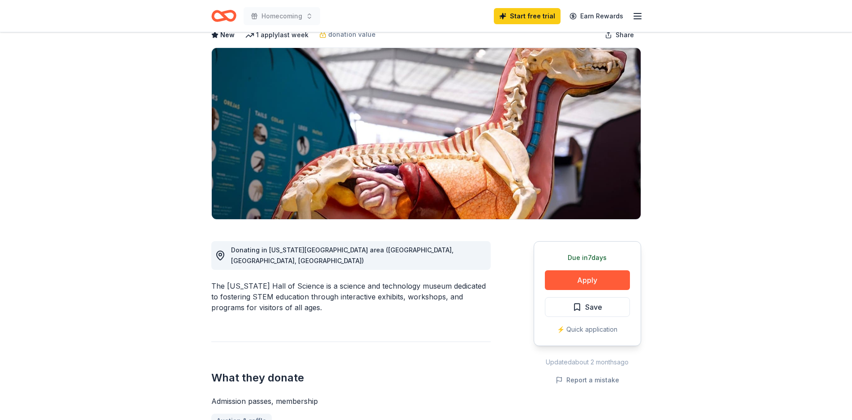
scroll to position [27, 0]
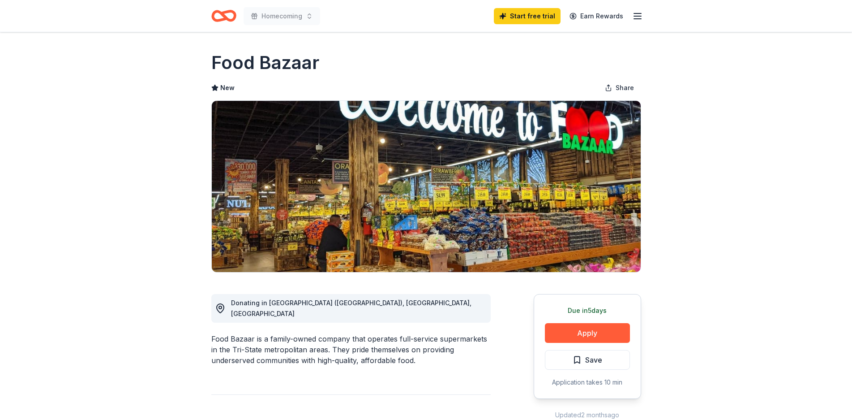
drag, startPoint x: 272, startPoint y: 322, endPoint x: 398, endPoint y: 330, distance: 125.6
click at [398, 333] on div "Food Bazaar is a family-owned company that operates full-service supermarkets i…" at bounding box center [350, 349] width 279 height 32
drag, startPoint x: 310, startPoint y: 334, endPoint x: 387, endPoint y: 337, distance: 76.2
click at [385, 336] on div "Food Bazaar is a family-owned company that operates full-service supermarkets i…" at bounding box center [350, 349] width 279 height 32
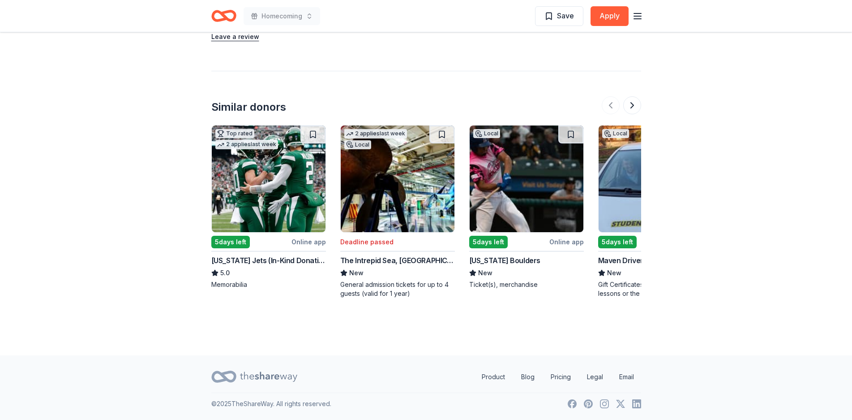
scroll to position [1005, 0]
click at [232, 240] on div "5 days left" at bounding box center [230, 242] width 39 height 13
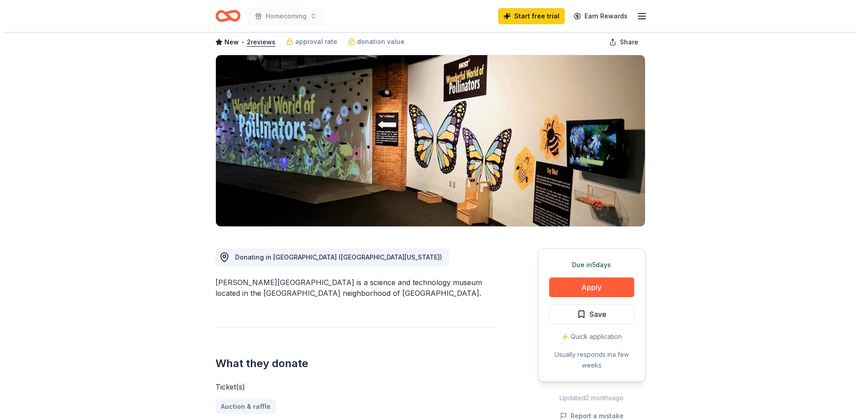
scroll to position [0, 0]
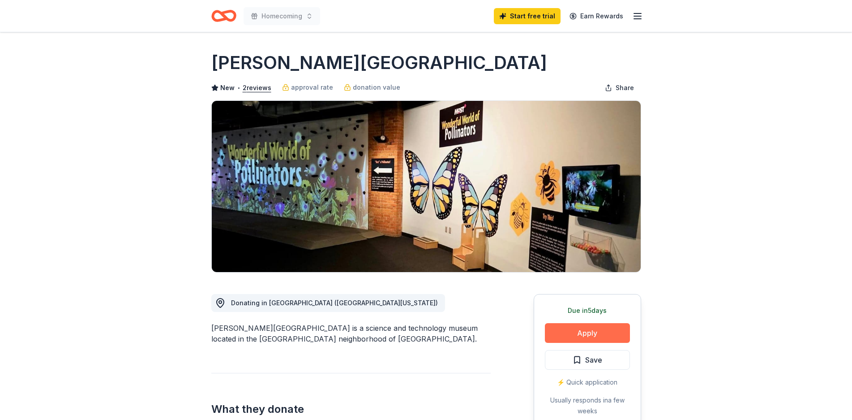
click at [587, 343] on button "Apply" at bounding box center [587, 333] width 85 height 20
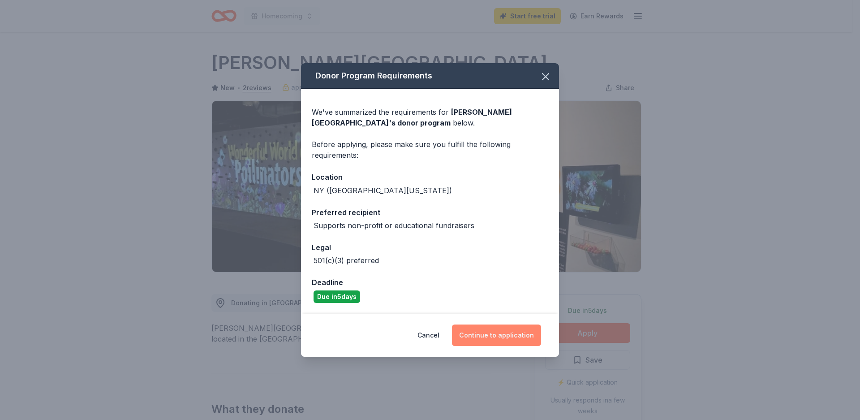
click at [508, 339] on button "Continue to application" at bounding box center [496, 334] width 89 height 21
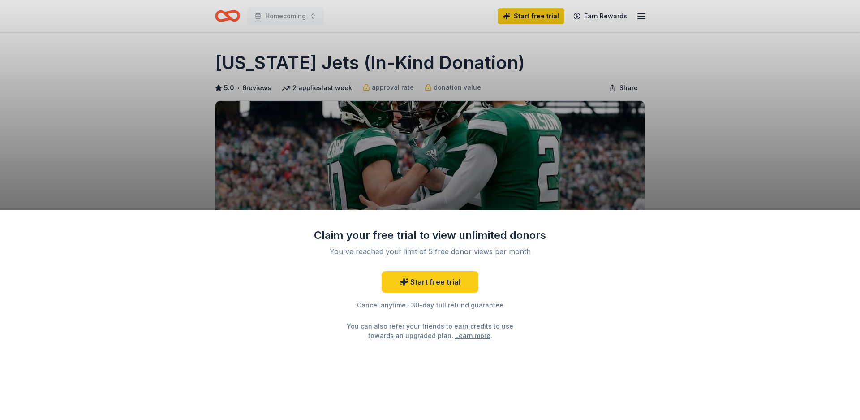
click at [100, 109] on div "Claim your free trial to view unlimited donors You've reached your limit of 5 f…" at bounding box center [430, 210] width 860 height 420
click at [431, 279] on link "Start free trial" at bounding box center [430, 281] width 97 height 21
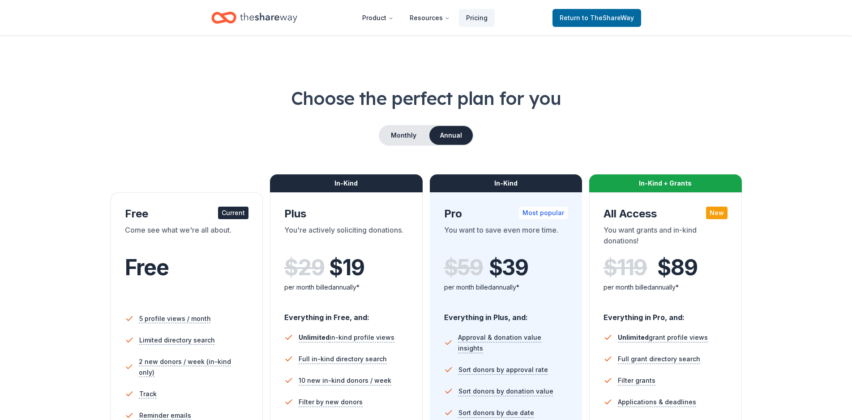
click at [201, 224] on div "Free Current Come see what we're all about. Free" at bounding box center [187, 255] width 124 height 98
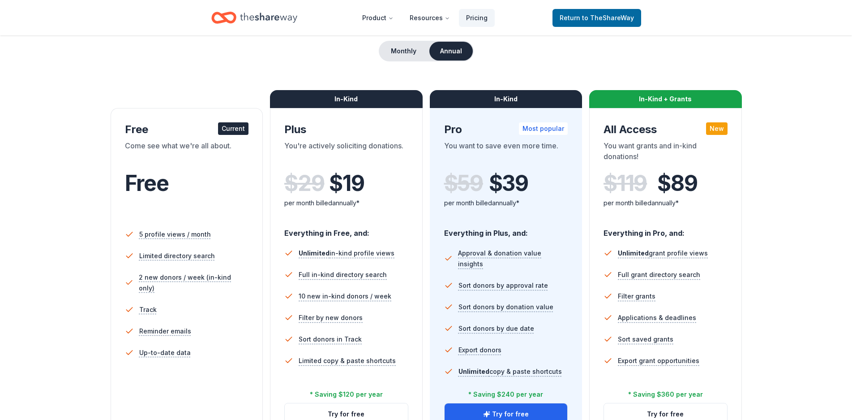
scroll to position [183, 0]
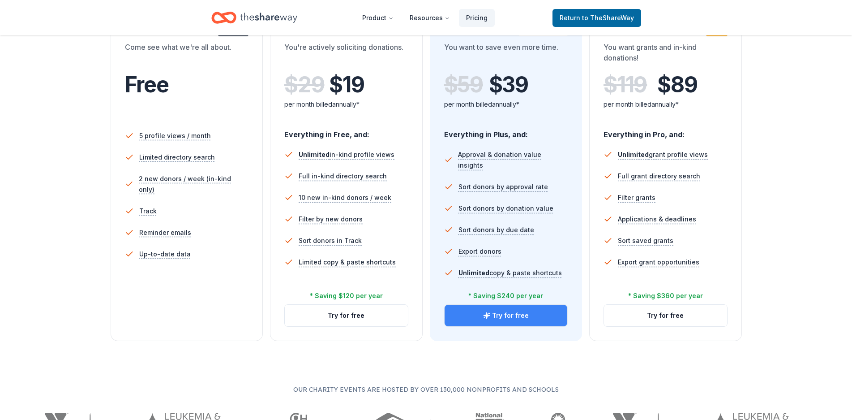
click at [519, 310] on button "Try for free" at bounding box center [506, 315] width 123 height 21
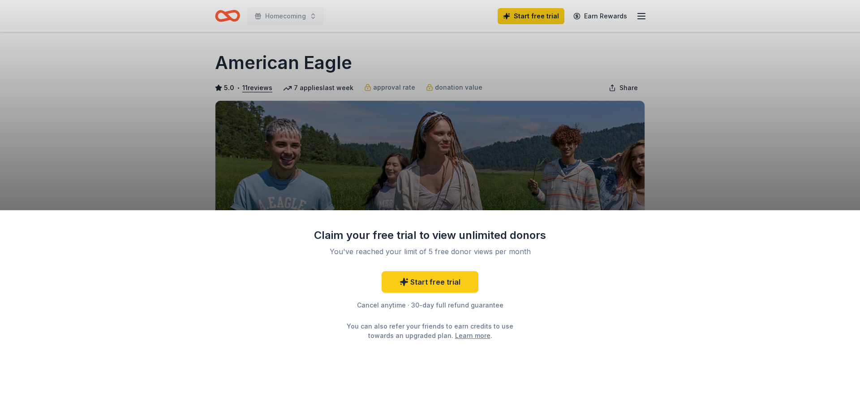
click at [435, 308] on div "Cancel anytime · 30-day full refund guarantee" at bounding box center [430, 305] width 233 height 11
click at [691, 115] on div "Claim your free trial to view unlimited donors You've reached your limit of 5 f…" at bounding box center [430, 210] width 860 height 420
drag, startPoint x: 317, startPoint y: 120, endPoint x: 311, endPoint y: 113, distance: 8.9
click at [433, 31] on div "Claim your free trial to view unlimited donors You've reached your limit of 5 f…" at bounding box center [430, 210] width 860 height 420
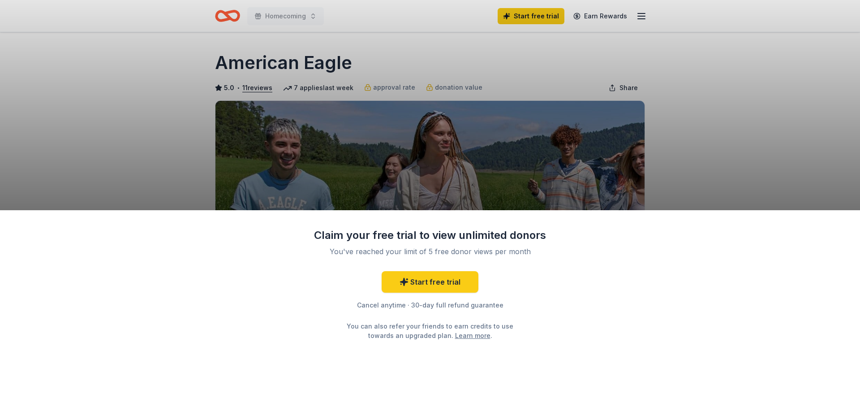
drag, startPoint x: 433, startPoint y: 31, endPoint x: 393, endPoint y: 22, distance: 41.0
click at [432, 30] on div "Claim your free trial to view unlimited donors You've reached your limit of 5 f…" at bounding box center [430, 210] width 860 height 420
click at [726, 44] on div "Claim your free trial to view unlimited donors You've reached your limit of 5 f…" at bounding box center [430, 210] width 860 height 420
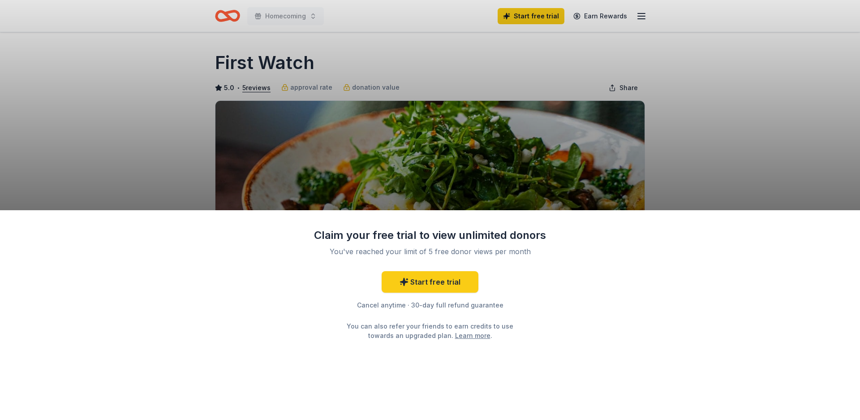
scroll to position [105, 0]
